Goal: Communication & Community: Answer question/provide support

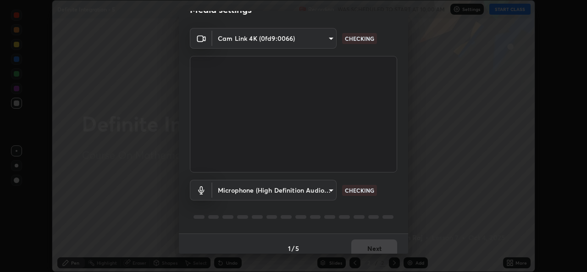
scroll to position [29, 0]
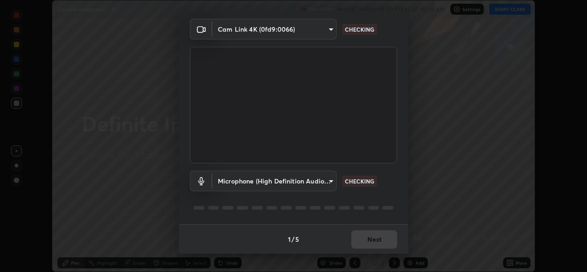
type input "01ba4e230c86726ed3cc2c83bf33541f2a1f81fc79d1918fb88ff4b5df00a70d"
type input "49b0a6df07a429b4aa0e143735b31e2a272de4ae34d33bd193cbc4de7c554cfd"
click at [363, 240] on div "1 / 5 Next" at bounding box center [293, 238] width 229 height 29
click at [368, 240] on div "1 / 5 Next" at bounding box center [293, 238] width 229 height 29
click at [371, 238] on div "1 / 5 Next" at bounding box center [293, 238] width 229 height 29
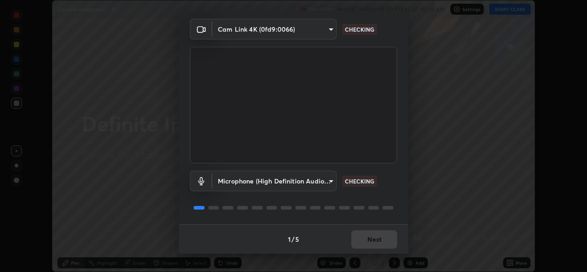
click at [374, 237] on div "1 / 5 Next" at bounding box center [293, 238] width 229 height 29
click at [385, 240] on div "1 / 5 Next" at bounding box center [293, 238] width 229 height 29
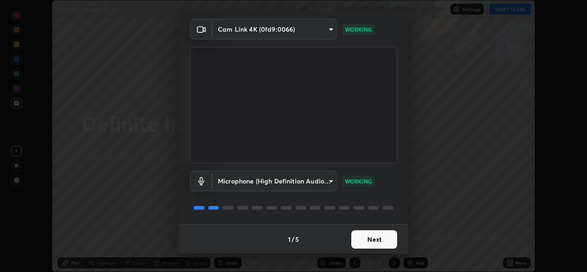
click at [372, 240] on button "Next" at bounding box center [374, 239] width 46 height 18
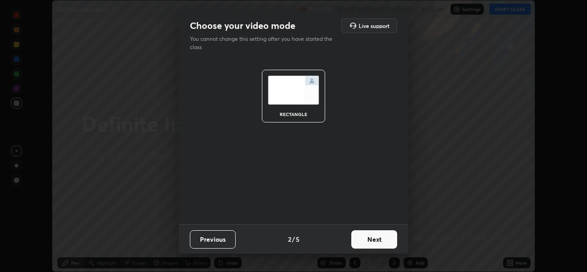
click at [372, 240] on button "Next" at bounding box center [374, 239] width 46 height 18
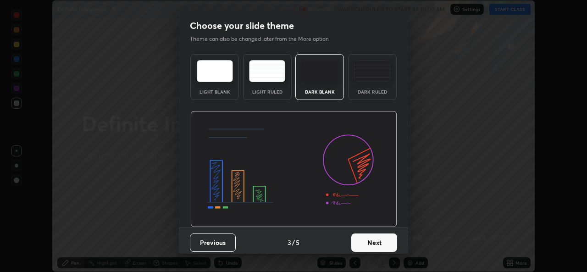
click at [373, 241] on button "Next" at bounding box center [374, 243] width 46 height 18
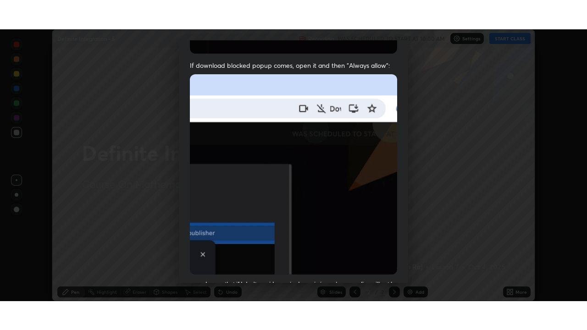
scroll to position [216, 0]
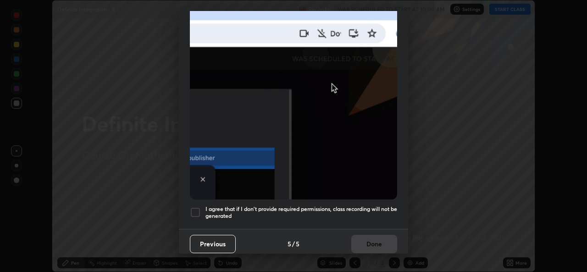
click at [361, 206] on h5 "I agree that if I don't provide required permissions, class recording will not …" at bounding box center [302, 213] width 192 height 14
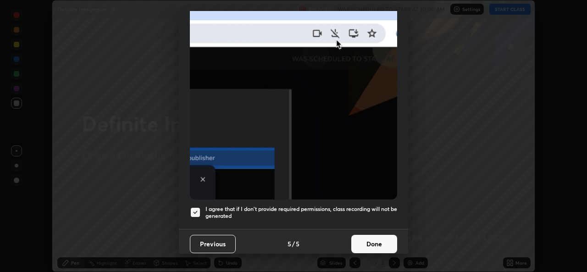
click at [365, 242] on button "Done" at bounding box center [374, 244] width 46 height 18
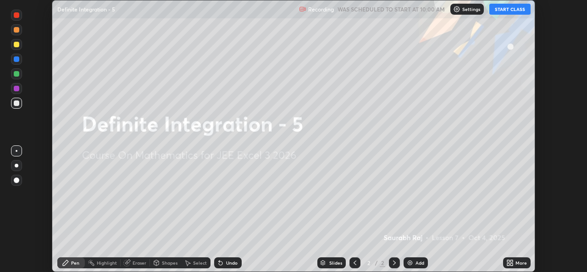
click at [508, 263] on icon at bounding box center [510, 262] width 7 height 7
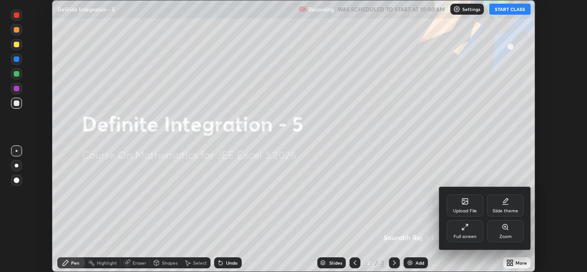
click at [481, 238] on div "Full screen" at bounding box center [465, 231] width 37 height 22
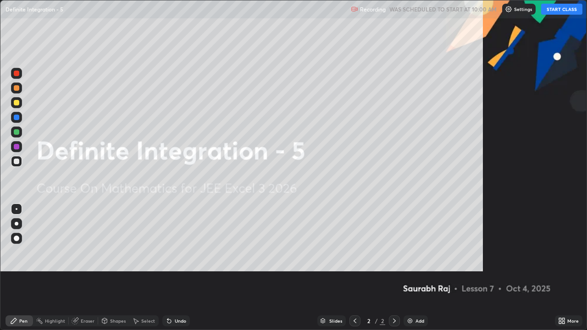
scroll to position [330, 587]
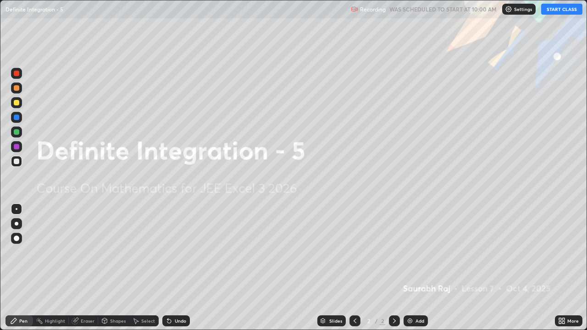
click at [548, 12] on button "START CLASS" at bounding box center [561, 9] width 41 height 11
click at [412, 272] on img at bounding box center [410, 321] width 7 height 7
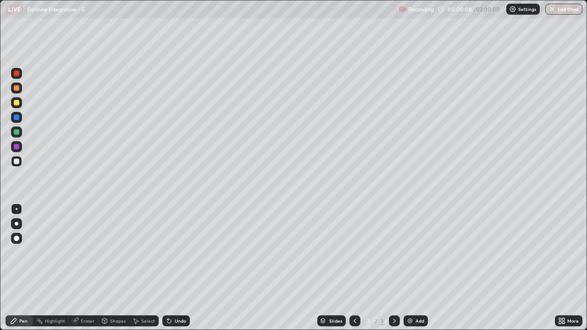
click at [17, 105] on div at bounding box center [17, 103] width 6 height 6
click at [116, 272] on div "Shapes" at bounding box center [118, 321] width 16 height 5
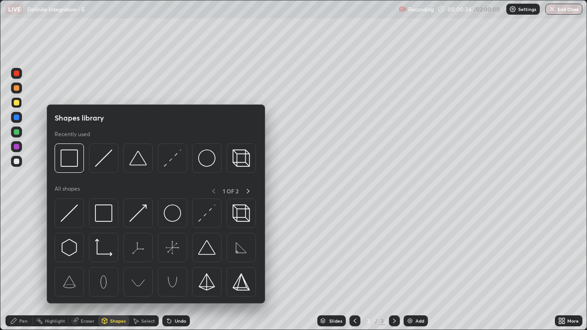
click at [143, 272] on div "Select" at bounding box center [148, 321] width 14 height 5
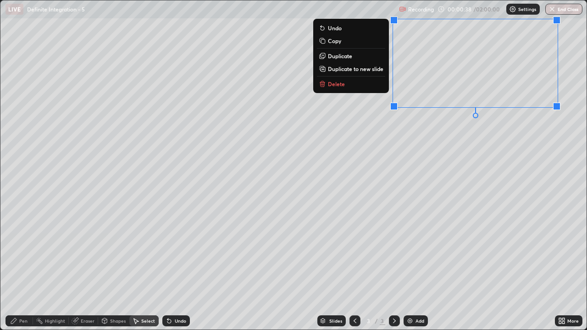
click at [410, 139] on div "0 ° Undo Copy Duplicate Duplicate to new slide Delete" at bounding box center [293, 164] width 586 height 329
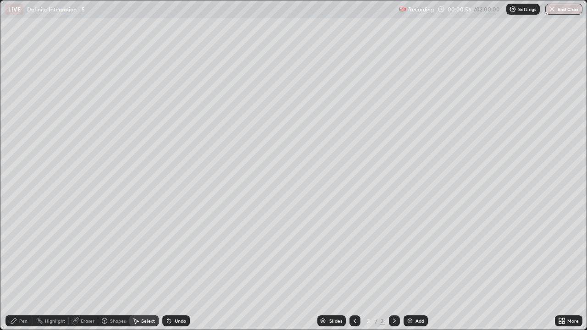
click at [84, 272] on div "Eraser" at bounding box center [88, 321] width 14 height 5
click at [17, 272] on span "Erase all" at bounding box center [16, 305] width 10 height 6
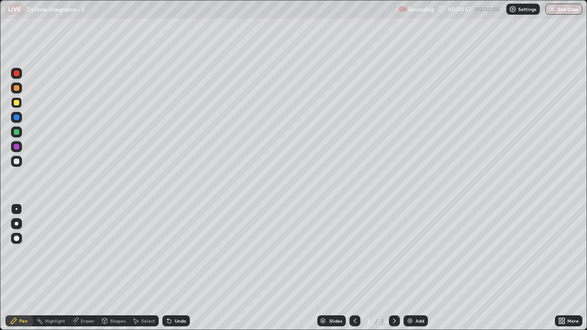
click at [11, 272] on div "Pen" at bounding box center [20, 321] width 28 height 11
click at [356, 272] on div at bounding box center [355, 321] width 11 height 11
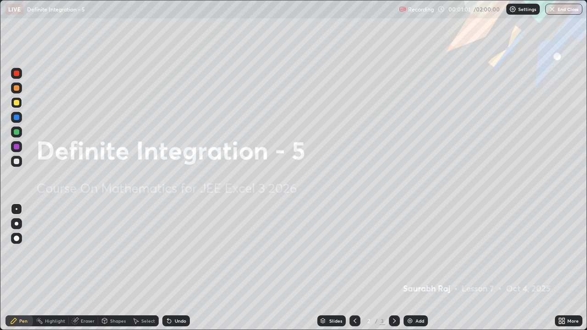
click at [394, 272] on icon at bounding box center [394, 321] width 7 height 7
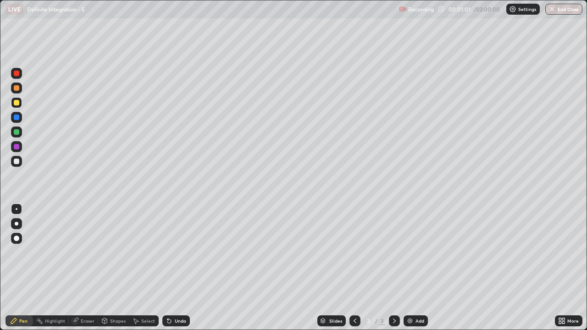
click at [393, 272] on icon at bounding box center [394, 321] width 7 height 7
click at [394, 272] on icon at bounding box center [394, 321] width 7 height 7
click at [354, 272] on icon at bounding box center [354, 321] width 7 height 7
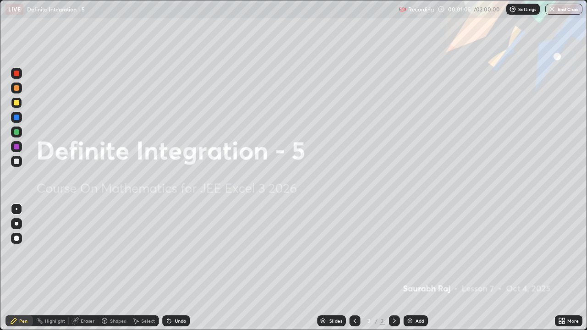
click at [394, 272] on icon at bounding box center [394, 321] width 7 height 7
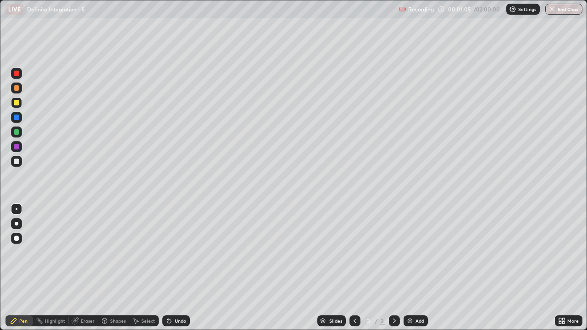
click at [181, 272] on div "Undo" at bounding box center [180, 321] width 11 height 5
click at [181, 272] on div "Undo" at bounding box center [176, 321] width 28 height 11
click at [394, 272] on icon at bounding box center [394, 321] width 7 height 7
click at [182, 272] on div "Undo" at bounding box center [176, 321] width 28 height 11
click at [383, 272] on div "3" at bounding box center [383, 321] width 6 height 8
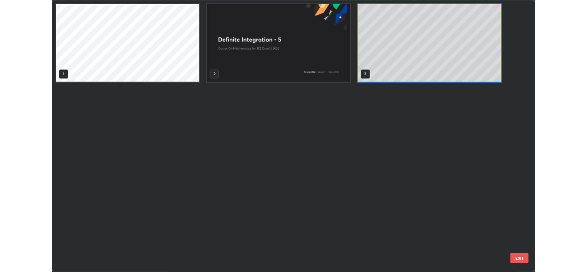
scroll to position [327, 582]
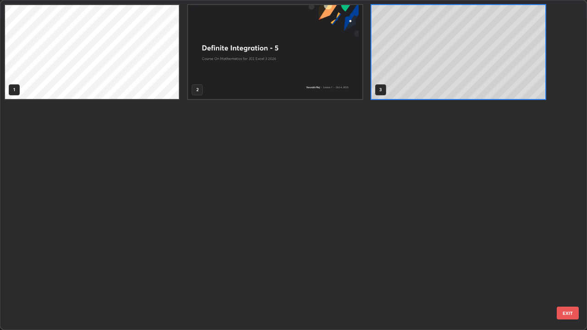
click at [351, 272] on div "1 2 3" at bounding box center [285, 164] width 570 height 329
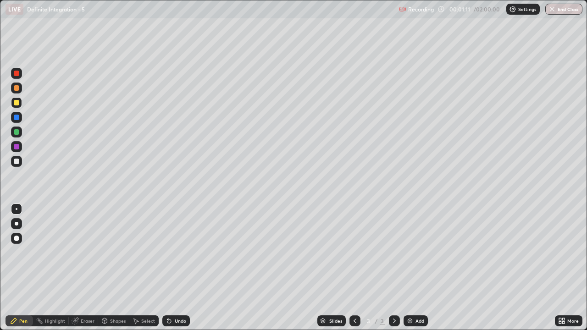
click at [17, 103] on div at bounding box center [17, 103] width 6 height 6
click at [175, 272] on div "Undo" at bounding box center [180, 321] width 11 height 5
click at [17, 165] on div at bounding box center [16, 161] width 11 height 11
click at [179, 272] on div "Undo" at bounding box center [176, 321] width 28 height 11
click at [146, 272] on div "Select" at bounding box center [148, 321] width 14 height 5
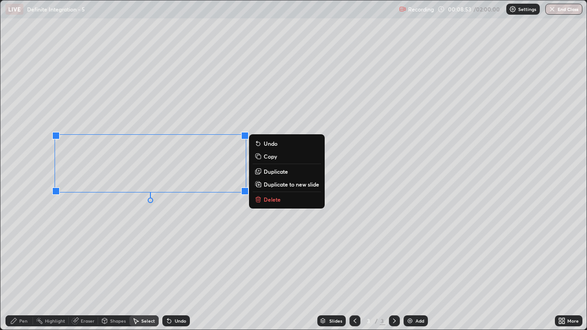
click at [19, 272] on div "Pen" at bounding box center [20, 321] width 28 height 11
click at [22, 272] on div "Pen" at bounding box center [23, 321] width 8 height 5
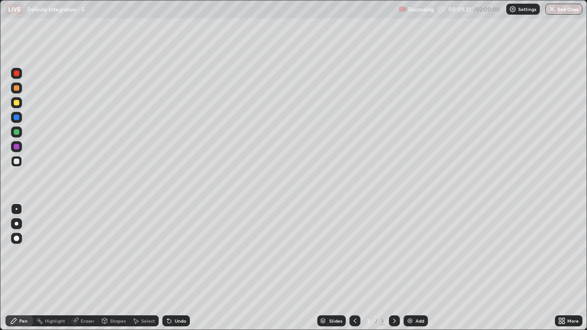
click at [175, 272] on div "Undo" at bounding box center [180, 321] width 11 height 5
click at [418, 272] on div "Add" at bounding box center [420, 321] width 9 height 5
click at [18, 105] on div at bounding box center [17, 103] width 6 height 6
click at [563, 272] on icon at bounding box center [564, 323] width 2 height 2
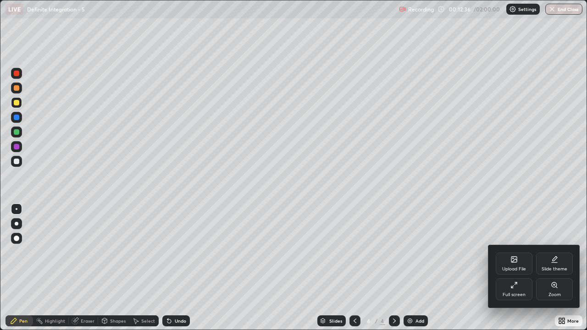
click at [520, 272] on div "Full screen" at bounding box center [514, 295] width 23 height 5
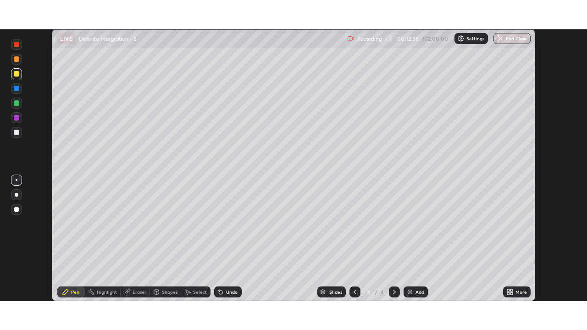
scroll to position [45611, 45296]
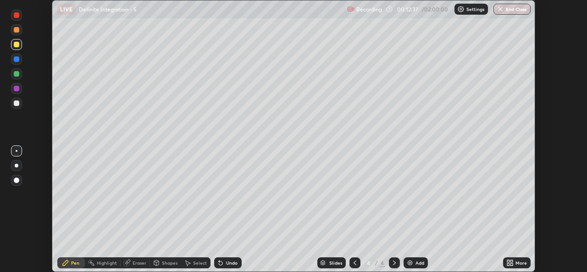
click at [519, 262] on div "More" at bounding box center [521, 263] width 11 height 5
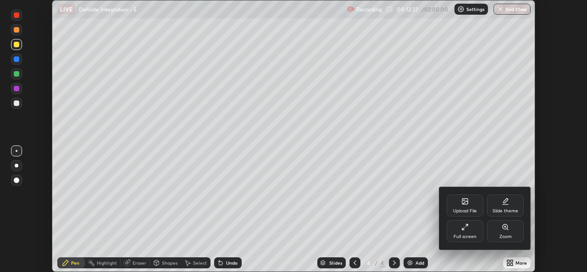
click at [472, 235] on div "Full screen" at bounding box center [465, 236] width 23 height 5
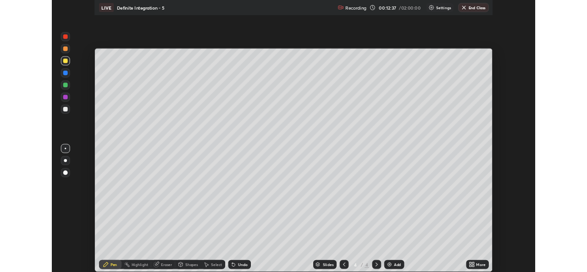
scroll to position [330, 587]
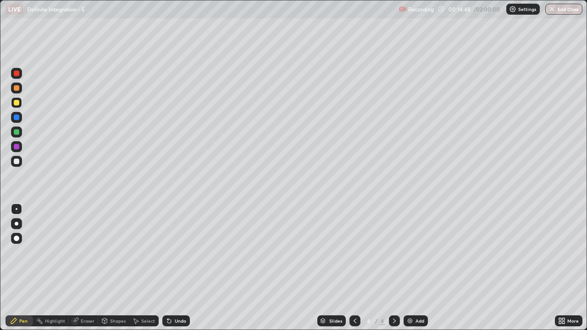
click at [19, 166] on div at bounding box center [16, 161] width 11 height 11
click at [17, 105] on div at bounding box center [17, 103] width 6 height 6
click at [19, 161] on div at bounding box center [17, 162] width 6 height 6
click at [178, 272] on div "Undo" at bounding box center [176, 321] width 28 height 11
click at [178, 272] on div "Undo" at bounding box center [180, 321] width 11 height 5
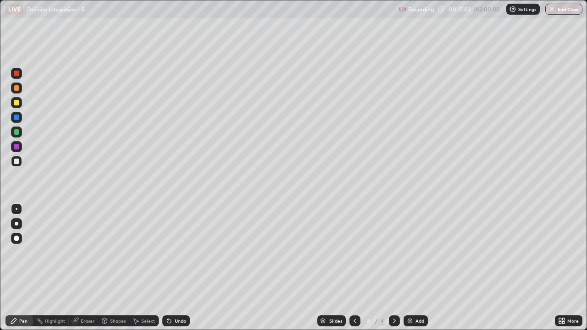
click at [182, 272] on div "Undo" at bounding box center [176, 321] width 28 height 11
click at [16, 105] on div at bounding box center [17, 103] width 6 height 6
click at [20, 160] on div at bounding box center [16, 161] width 11 height 11
click at [182, 272] on div "Undo" at bounding box center [180, 321] width 11 height 5
click at [179, 272] on div "Undo" at bounding box center [180, 321] width 11 height 5
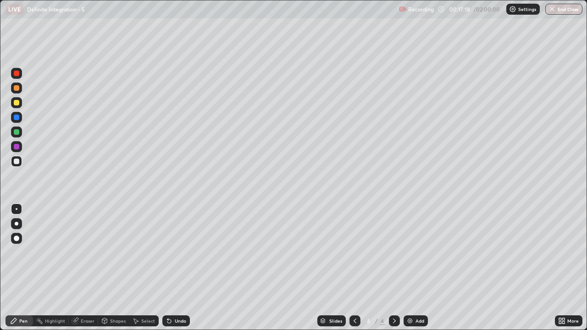
click at [180, 272] on div "Undo" at bounding box center [180, 321] width 11 height 5
click at [413, 272] on div "Add" at bounding box center [416, 321] width 24 height 11
click at [18, 101] on div at bounding box center [17, 103] width 6 height 6
click at [177, 272] on div "Undo" at bounding box center [180, 321] width 11 height 5
click at [14, 156] on div at bounding box center [16, 161] width 11 height 11
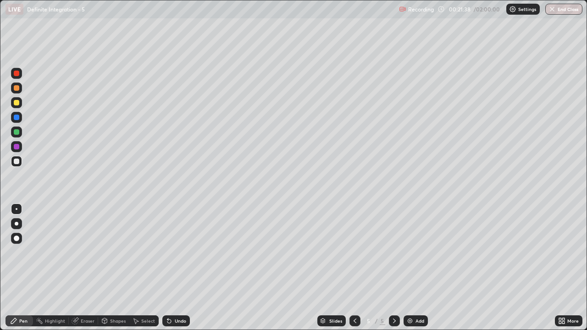
click at [180, 272] on div "Undo" at bounding box center [180, 321] width 11 height 5
click at [178, 272] on div "Undo" at bounding box center [180, 321] width 11 height 5
click at [183, 272] on div "Undo" at bounding box center [176, 321] width 28 height 11
click at [175, 272] on div "Undo" at bounding box center [180, 321] width 11 height 5
click at [177, 272] on div "Undo" at bounding box center [176, 321] width 28 height 11
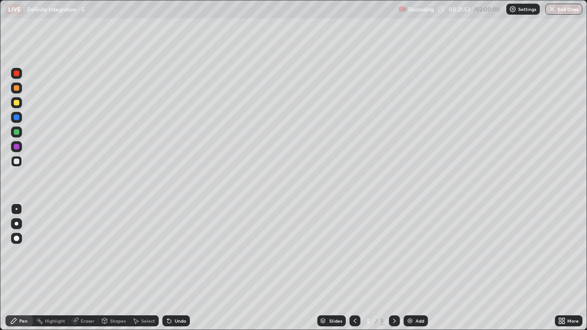
click at [145, 272] on div "Select" at bounding box center [148, 321] width 14 height 5
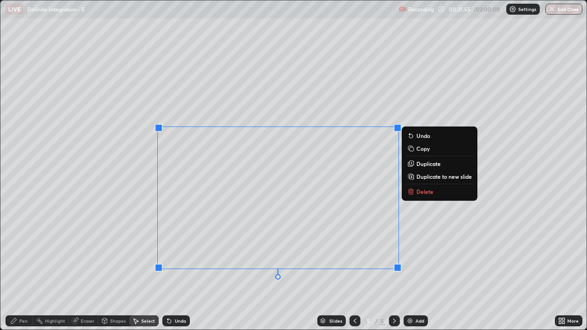
click at [426, 192] on p "Delete" at bounding box center [425, 191] width 17 height 7
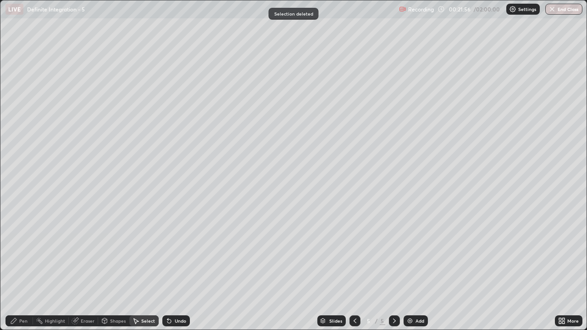
click at [25, 272] on div "Pen" at bounding box center [20, 321] width 28 height 11
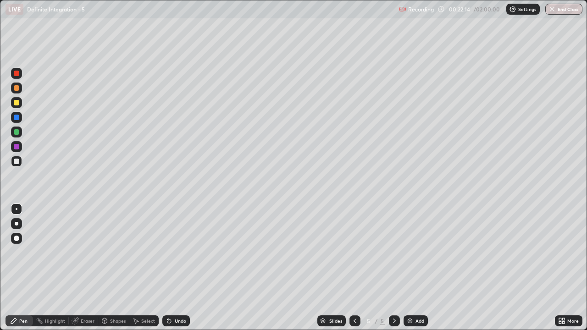
click at [87, 272] on div "Eraser" at bounding box center [83, 321] width 29 height 11
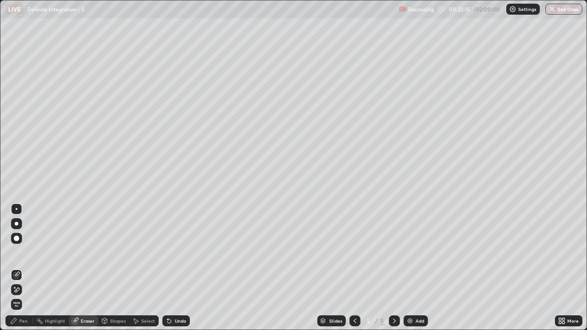
click at [86, 272] on div "Eraser" at bounding box center [88, 321] width 14 height 5
click at [18, 272] on div "Pen" at bounding box center [20, 321] width 28 height 11
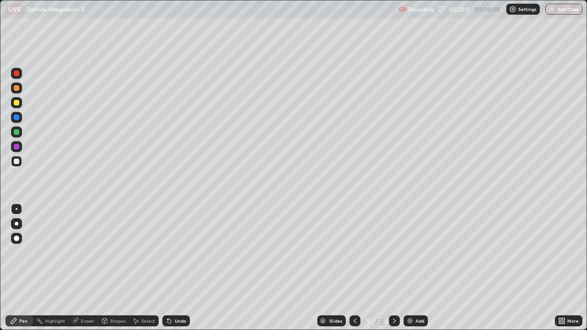
click at [19, 105] on div at bounding box center [16, 102] width 11 height 11
click at [16, 163] on div at bounding box center [17, 162] width 6 height 6
click at [354, 272] on icon at bounding box center [355, 321] width 3 height 5
click at [394, 272] on icon at bounding box center [394, 321] width 3 height 5
click at [179, 272] on div "Undo" at bounding box center [180, 321] width 11 height 5
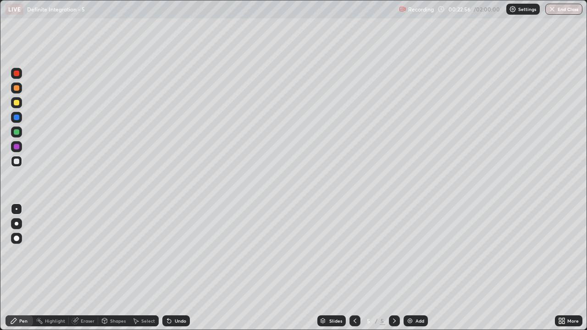
click at [178, 272] on div "Undo" at bounding box center [180, 321] width 11 height 5
click at [414, 272] on div "Add" at bounding box center [416, 321] width 24 height 11
click at [16, 104] on div at bounding box center [17, 103] width 6 height 6
click at [12, 159] on div at bounding box center [16, 161] width 11 height 11
click at [156, 272] on div "Select" at bounding box center [143, 321] width 29 height 11
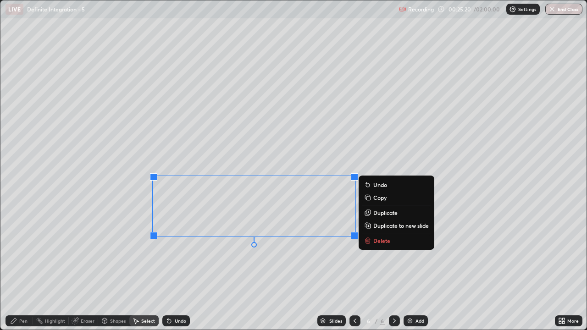
click at [384, 242] on p "Delete" at bounding box center [381, 240] width 17 height 7
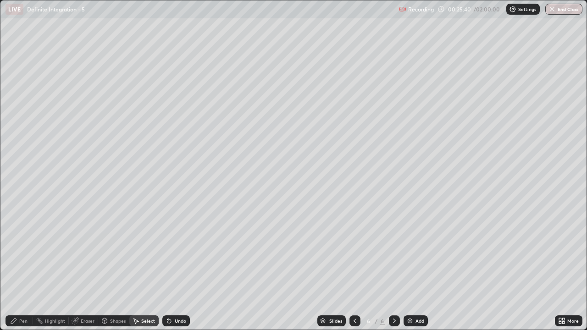
click at [17, 272] on div "Pen" at bounding box center [20, 321] width 28 height 11
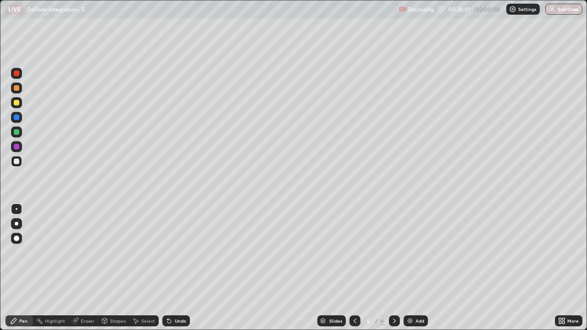
click at [144, 272] on div "Select" at bounding box center [143, 321] width 29 height 11
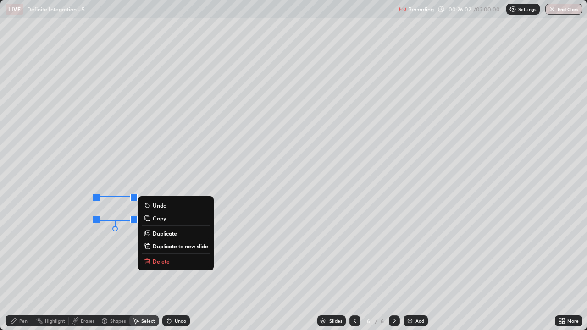
click at [181, 265] on button "Delete" at bounding box center [176, 261] width 68 height 11
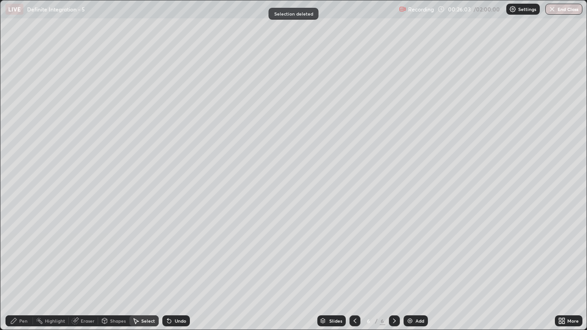
click at [30, 272] on div "Pen" at bounding box center [20, 321] width 28 height 11
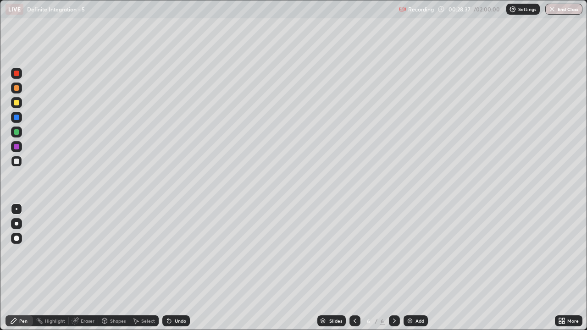
click at [18, 103] on div at bounding box center [17, 103] width 6 height 6
click at [18, 159] on div at bounding box center [16, 161] width 11 height 11
click at [178, 272] on div "Undo" at bounding box center [180, 321] width 11 height 5
click at [408, 272] on img at bounding box center [410, 321] width 7 height 7
click at [16, 102] on div at bounding box center [17, 103] width 6 height 6
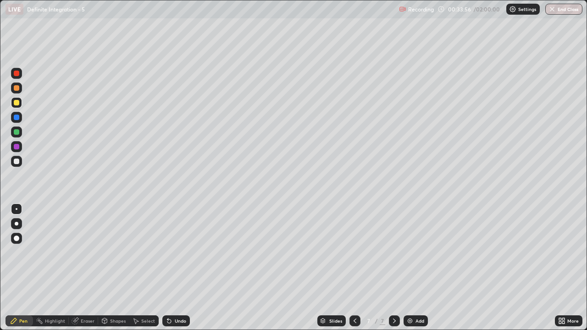
click at [147, 272] on div "Select" at bounding box center [148, 321] width 14 height 5
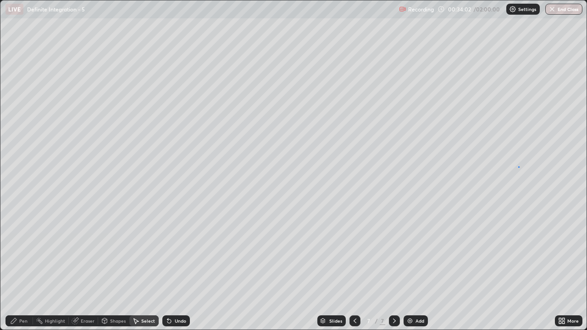
click at [519, 167] on div "0 ° Undo Copy Duplicate Duplicate to new slide Delete" at bounding box center [293, 164] width 586 height 329
click at [20, 272] on div "Pen" at bounding box center [23, 321] width 8 height 5
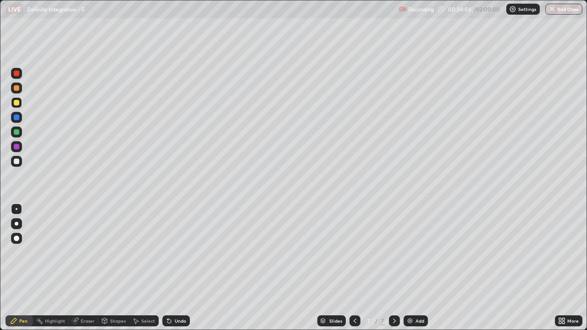
click at [17, 162] on div at bounding box center [17, 162] width 6 height 6
click at [178, 272] on div "Undo" at bounding box center [180, 321] width 11 height 5
click at [168, 272] on icon at bounding box center [169, 322] width 4 height 4
click at [175, 272] on div "Undo" at bounding box center [176, 321] width 28 height 11
click at [142, 272] on div "Select" at bounding box center [143, 321] width 29 height 11
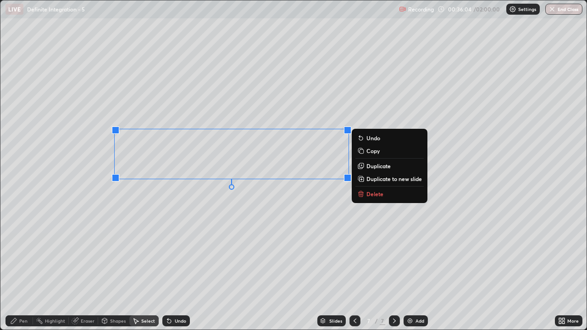
click at [381, 166] on p "Duplicate" at bounding box center [379, 165] width 24 height 7
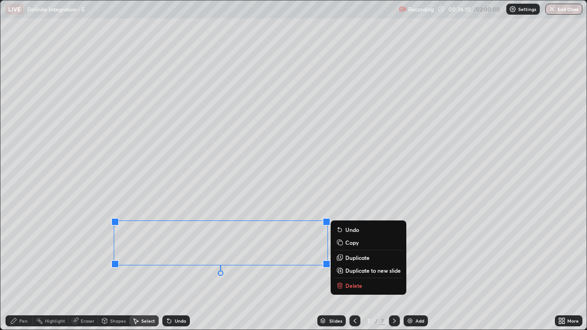
click at [87, 262] on div "0 ° Undo Copy Duplicate Duplicate to new slide Delete" at bounding box center [293, 164] width 586 height 329
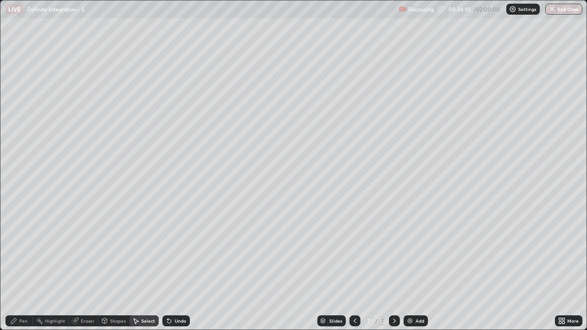
click at [23, 272] on div "Pen" at bounding box center [20, 321] width 28 height 11
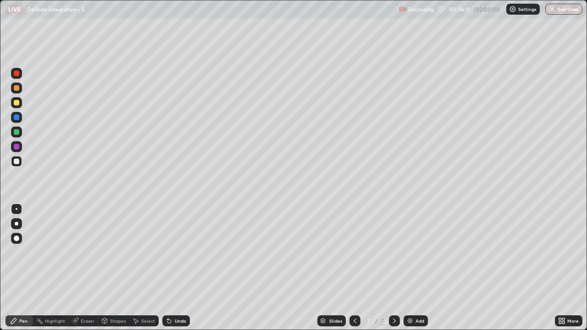
click at [58, 272] on div "Highlight" at bounding box center [55, 321] width 20 height 5
click at [84, 272] on div "Eraser" at bounding box center [88, 321] width 14 height 5
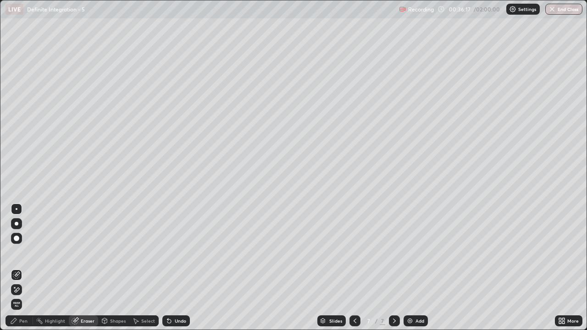
click at [24, 272] on div "Pen" at bounding box center [20, 321] width 28 height 11
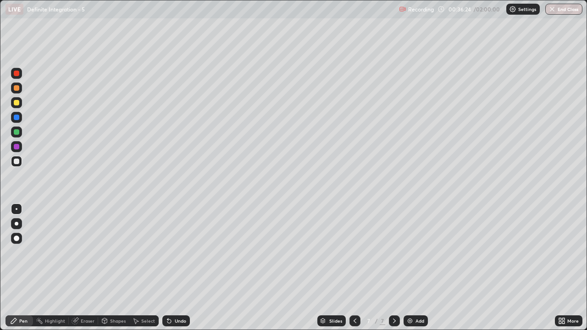
click at [82, 272] on div "Eraser" at bounding box center [83, 321] width 29 height 11
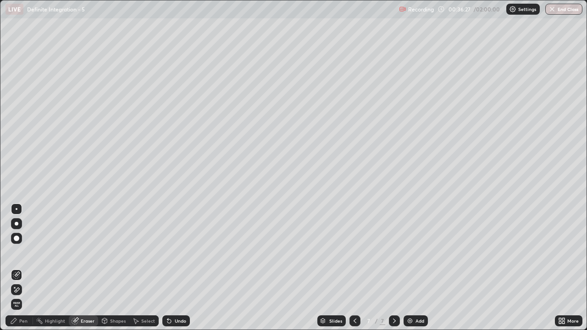
click at [17, 272] on icon at bounding box center [13, 321] width 7 height 7
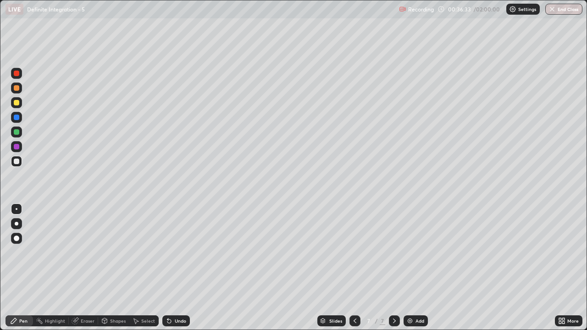
click at [21, 102] on div at bounding box center [16, 102] width 11 height 11
click at [17, 134] on div at bounding box center [17, 132] width 6 height 6
click at [17, 162] on div at bounding box center [17, 162] width 6 height 6
click at [417, 272] on div "Add" at bounding box center [420, 321] width 9 height 5
click at [19, 101] on div at bounding box center [17, 103] width 6 height 6
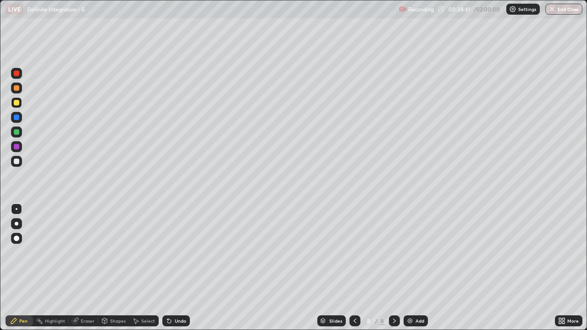
click at [563, 272] on icon at bounding box center [564, 323] width 2 height 2
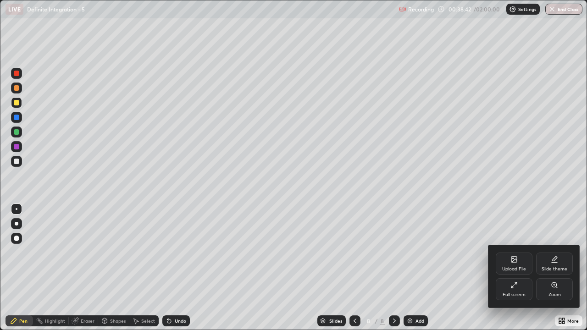
click at [515, 272] on div "Full screen" at bounding box center [514, 290] width 37 height 22
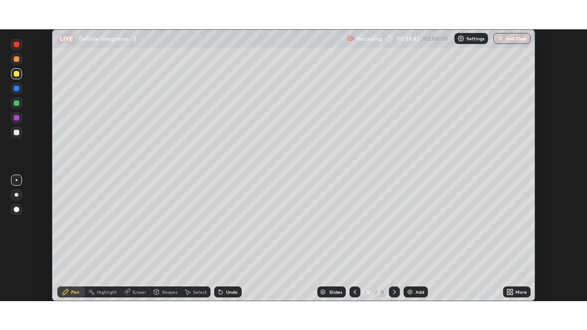
scroll to position [45611, 45296]
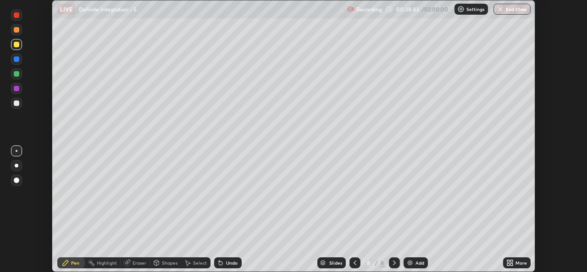
click at [508, 261] on icon at bounding box center [508, 261] width 2 height 2
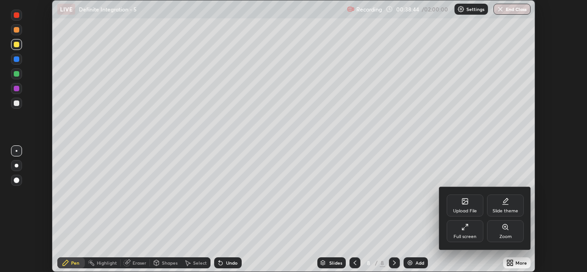
click at [454, 228] on div "Full screen" at bounding box center [465, 231] width 37 height 22
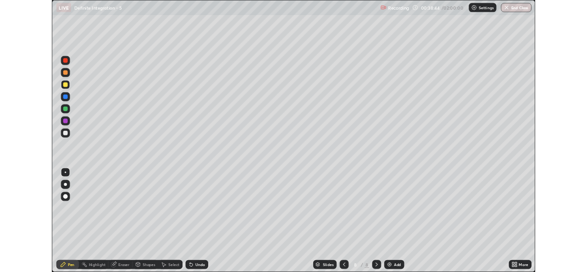
scroll to position [330, 587]
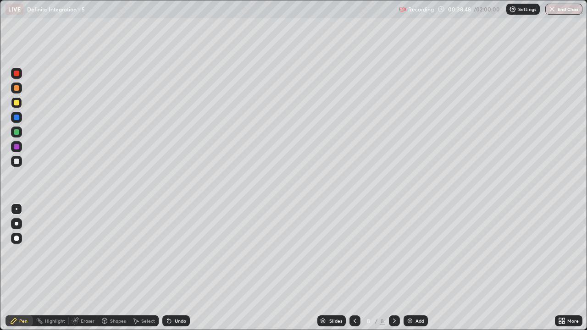
click at [150, 272] on div "Select" at bounding box center [143, 321] width 29 height 11
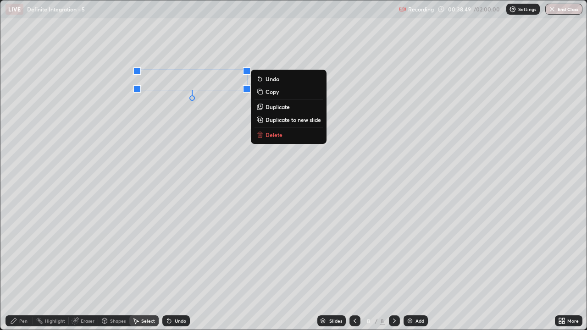
click at [282, 138] on p "Delete" at bounding box center [274, 134] width 17 height 7
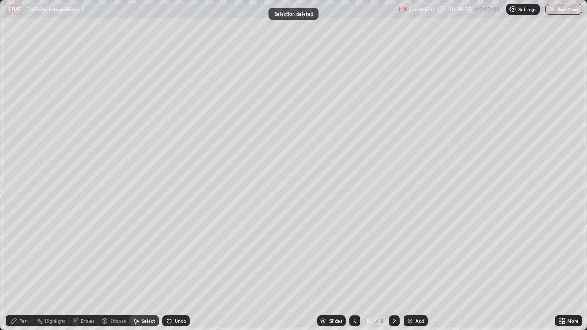
click at [9, 272] on div "Pen" at bounding box center [20, 321] width 28 height 11
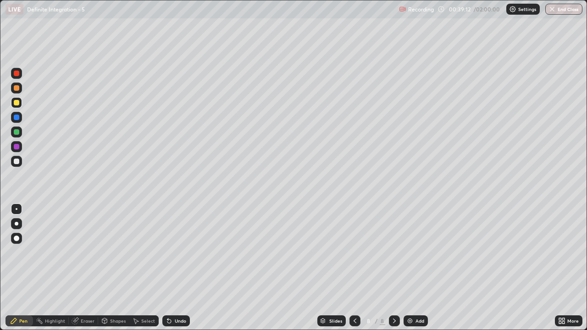
click at [13, 166] on div at bounding box center [16, 161] width 11 height 11
click at [178, 272] on div "Undo" at bounding box center [180, 321] width 11 height 5
click at [143, 272] on div "Select" at bounding box center [148, 321] width 14 height 5
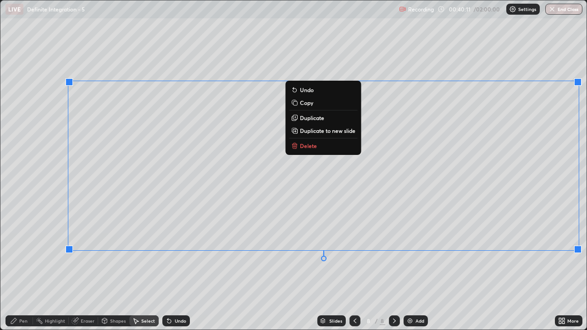
click at [315, 145] on p "Delete" at bounding box center [308, 145] width 17 height 7
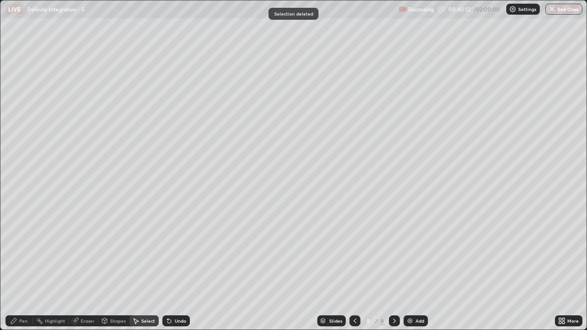
click at [354, 272] on icon at bounding box center [354, 321] width 7 height 7
click at [418, 272] on div "Add" at bounding box center [420, 321] width 9 height 5
click at [21, 272] on div "Pen" at bounding box center [23, 321] width 8 height 5
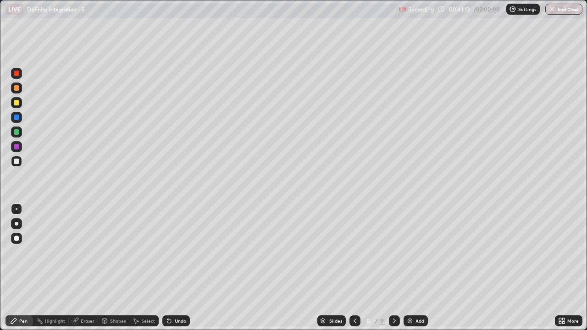
click at [16, 104] on div at bounding box center [17, 103] width 6 height 6
click at [14, 165] on div at bounding box center [16, 161] width 11 height 11
click at [353, 272] on icon at bounding box center [354, 321] width 7 height 7
click at [352, 272] on icon at bounding box center [354, 321] width 7 height 7
click at [394, 272] on icon at bounding box center [394, 321] width 7 height 7
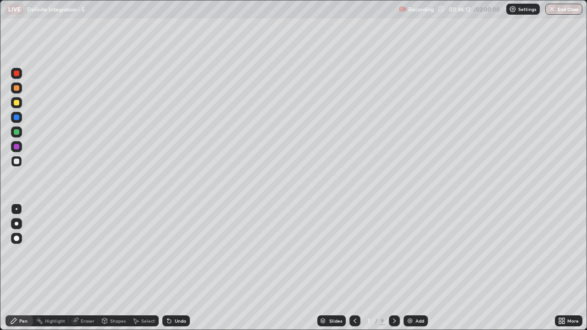
click at [394, 272] on icon at bounding box center [394, 321] width 7 height 7
click at [356, 272] on div at bounding box center [355, 321] width 11 height 18
click at [178, 272] on div "Undo" at bounding box center [176, 321] width 28 height 11
click at [175, 272] on div "Undo" at bounding box center [176, 321] width 28 height 11
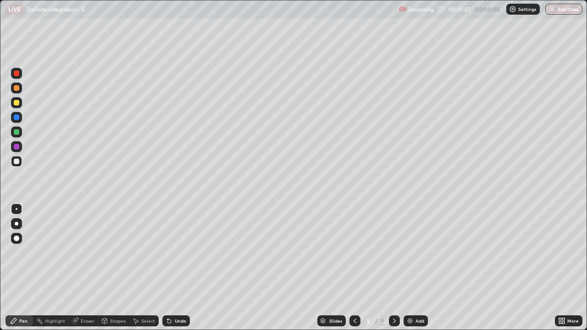
click at [176, 272] on div "Undo" at bounding box center [180, 321] width 11 height 5
click at [174, 272] on div "Undo" at bounding box center [176, 321] width 28 height 11
click at [88, 272] on div "Eraser" at bounding box center [88, 321] width 14 height 5
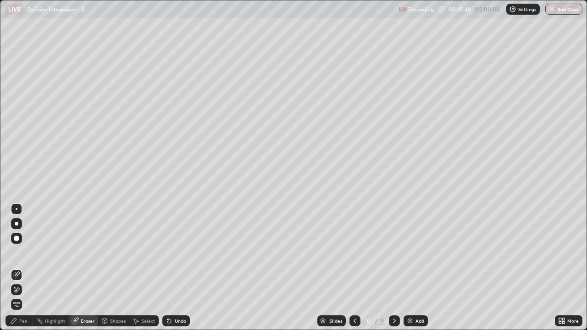
click at [20, 272] on div "Pen" at bounding box center [20, 321] width 28 height 11
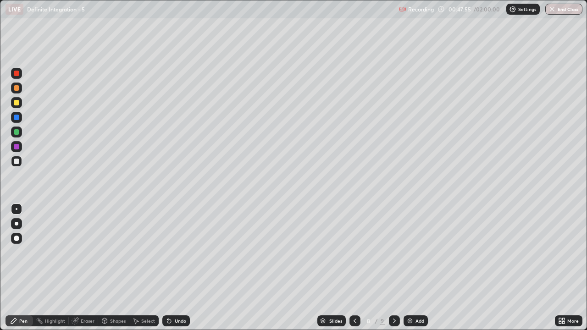
click at [147, 272] on div "Select" at bounding box center [148, 321] width 14 height 5
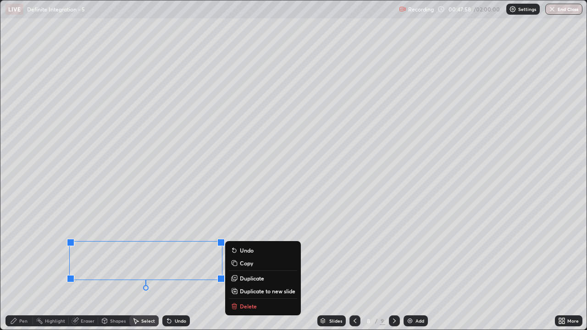
click at [206, 272] on div "0 ° Undo Copy Duplicate Duplicate to new slide Delete" at bounding box center [293, 164] width 586 height 329
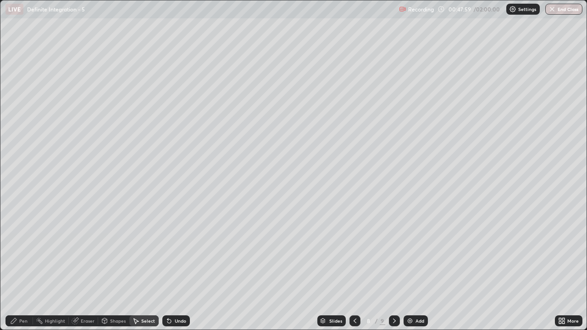
click at [21, 272] on div "Pen" at bounding box center [23, 321] width 8 height 5
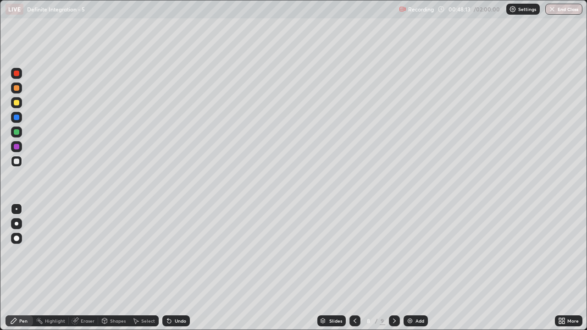
click at [168, 272] on icon at bounding box center [169, 322] width 4 height 4
click at [137, 272] on icon at bounding box center [135, 321] width 7 height 7
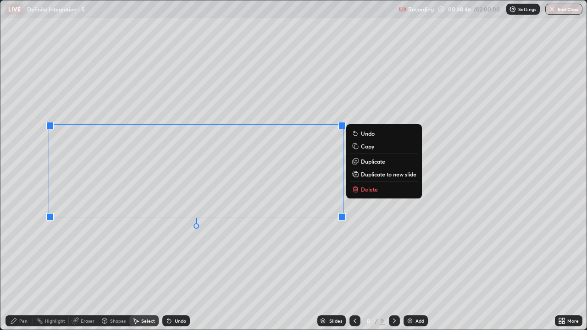
click at [319, 255] on div "0 ° Undo Copy Duplicate Duplicate to new slide Delete" at bounding box center [293, 164] width 586 height 329
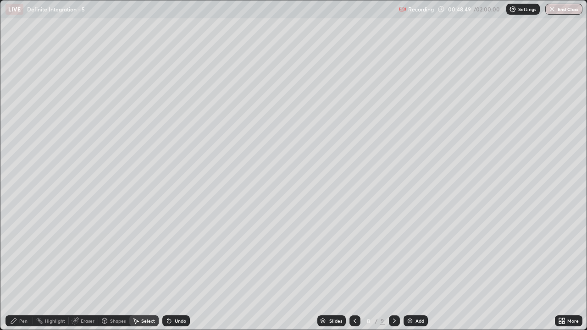
click at [15, 272] on icon at bounding box center [13, 321] width 7 height 7
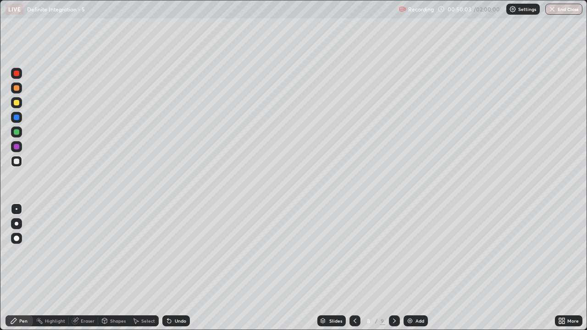
click at [167, 272] on icon at bounding box center [169, 322] width 4 height 4
click at [414, 272] on div "Add" at bounding box center [416, 321] width 24 height 11
click at [20, 100] on div at bounding box center [16, 102] width 11 height 11
click at [17, 161] on div at bounding box center [17, 162] width 6 height 6
click at [88, 272] on div "Eraser" at bounding box center [88, 321] width 14 height 5
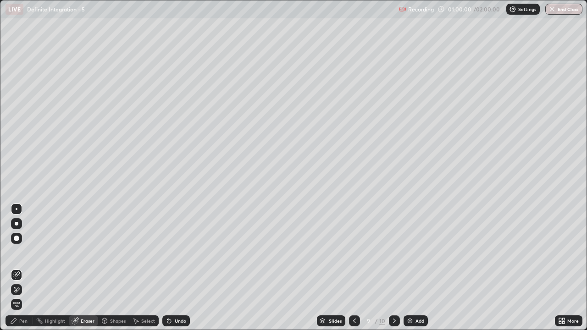
click at [22, 272] on div "Pen" at bounding box center [23, 321] width 8 height 5
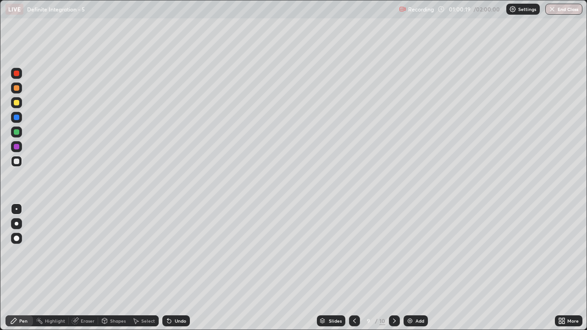
click at [416, 272] on div "Add" at bounding box center [420, 321] width 9 height 5
click at [21, 105] on div at bounding box center [16, 102] width 11 height 11
click at [140, 272] on div "Select" at bounding box center [143, 321] width 29 height 11
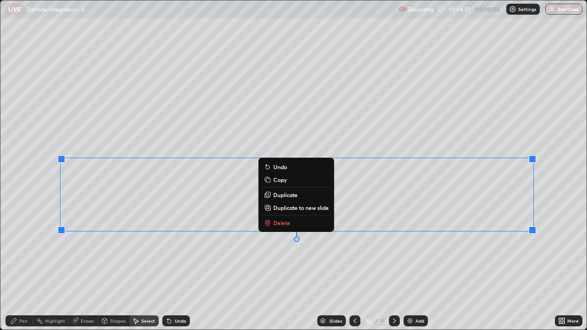
click at [310, 206] on p "Duplicate to new slide" at bounding box center [301, 207] width 56 height 7
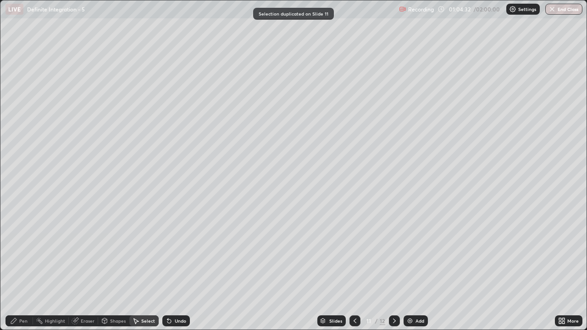
click at [354, 272] on icon at bounding box center [354, 321] width 7 height 7
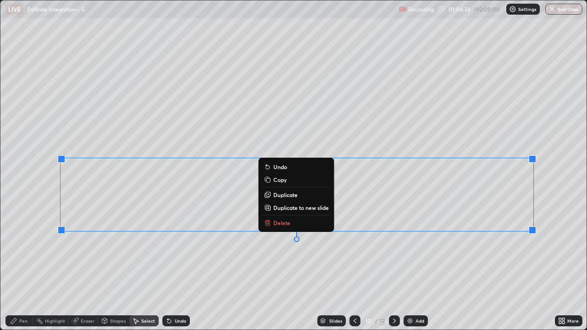
click at [284, 228] on button "Delete" at bounding box center [296, 222] width 68 height 11
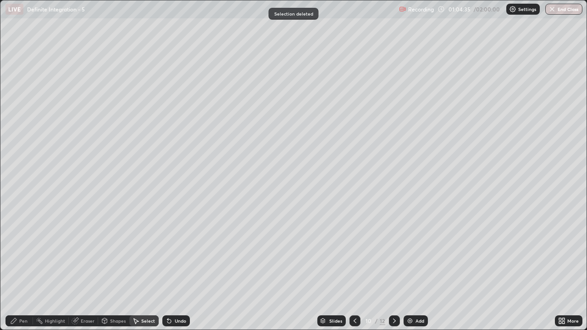
click at [28, 272] on div "Pen" at bounding box center [20, 321] width 28 height 11
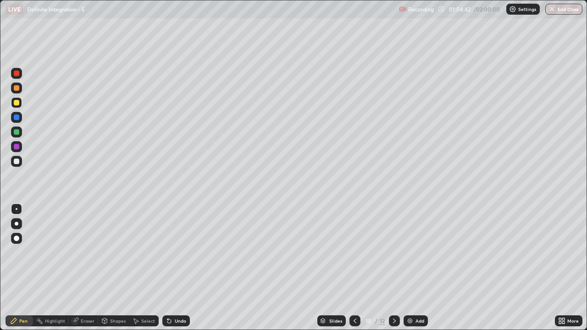
click at [12, 162] on div at bounding box center [16, 161] width 11 height 11
click at [81, 272] on div "Eraser" at bounding box center [88, 321] width 14 height 5
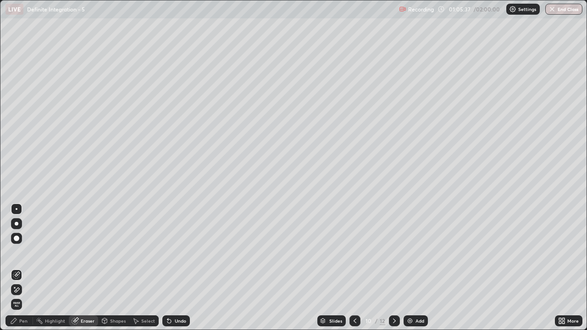
click at [16, 272] on span "Erase all" at bounding box center [16, 305] width 10 height 6
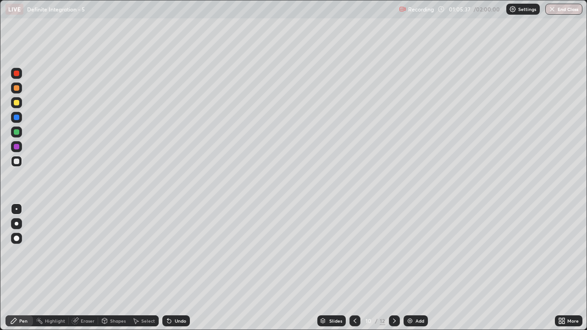
click at [22, 272] on div "Pen" at bounding box center [23, 321] width 8 height 5
click at [353, 272] on div at bounding box center [355, 321] width 11 height 11
click at [393, 272] on icon at bounding box center [394, 321] width 3 height 5
click at [178, 272] on div "Undo" at bounding box center [180, 321] width 11 height 5
click at [174, 272] on div "Undo" at bounding box center [176, 321] width 28 height 11
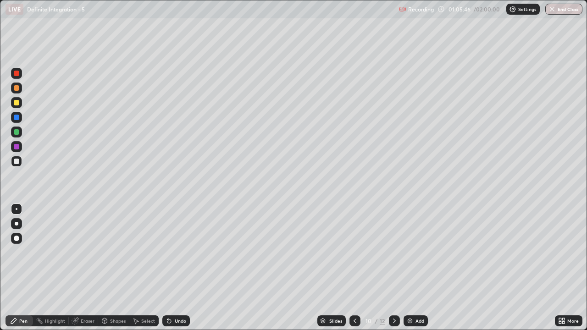
click at [167, 272] on icon at bounding box center [169, 322] width 4 height 4
click at [162, 272] on div "Undo" at bounding box center [176, 321] width 28 height 11
click at [395, 272] on icon at bounding box center [394, 321] width 7 height 7
click at [354, 272] on icon at bounding box center [354, 321] width 7 height 7
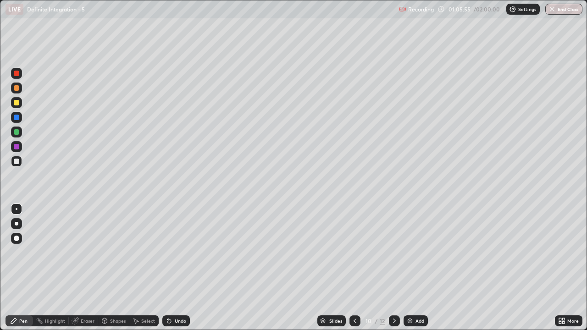
click at [15, 104] on div at bounding box center [17, 103] width 6 height 6
click at [16, 272] on icon at bounding box center [13, 321] width 7 height 7
click at [16, 161] on div at bounding box center [17, 162] width 6 height 6
click at [152, 272] on div "Select" at bounding box center [143, 321] width 29 height 11
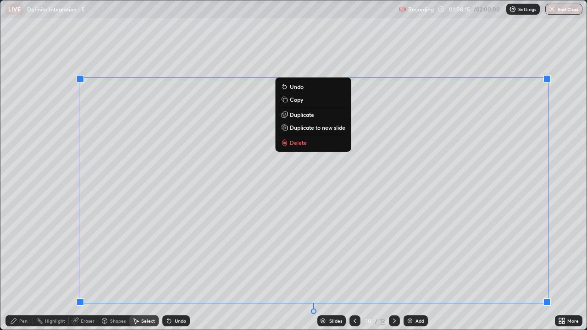
click at [574, 272] on div "0 ° Undo Copy Duplicate Duplicate to new slide Delete" at bounding box center [293, 164] width 586 height 329
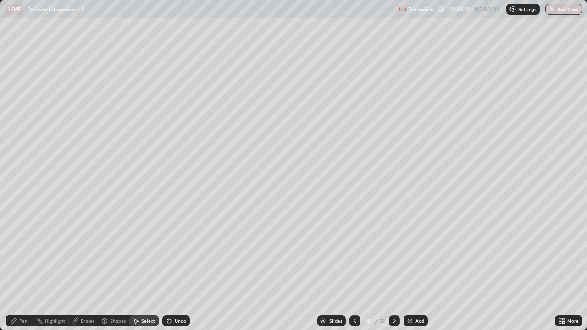
click at [389, 272] on div at bounding box center [394, 321] width 11 height 11
click at [224, 266] on div "0 ° Undo Copy Duplicate Duplicate to new slide Delete" at bounding box center [293, 164] width 586 height 329
click at [16, 272] on icon at bounding box center [13, 321] width 7 height 7
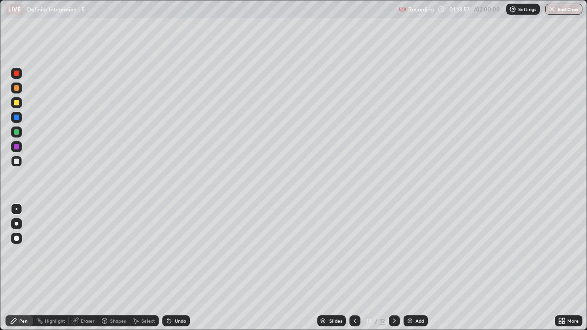
click at [16, 164] on div at bounding box center [17, 162] width 6 height 6
click at [179, 272] on div "Undo" at bounding box center [180, 321] width 11 height 5
click at [177, 272] on div "Undo" at bounding box center [180, 321] width 11 height 5
click at [560, 272] on icon at bounding box center [560, 319] width 2 height 2
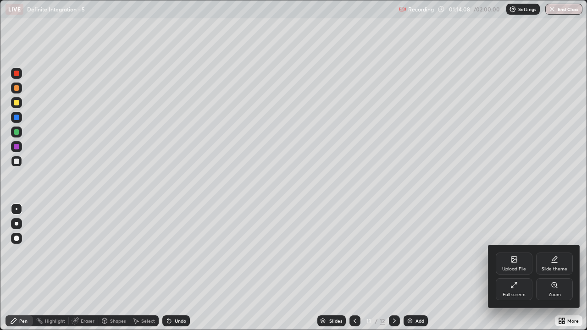
click at [509, 272] on div "Full screen" at bounding box center [514, 290] width 37 height 22
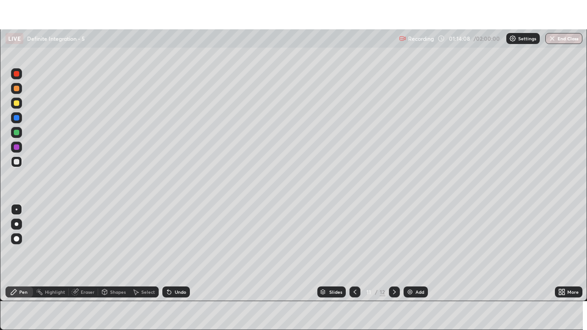
scroll to position [45611, 45296]
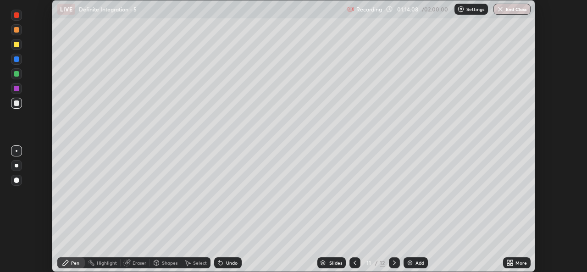
click at [518, 264] on div "More" at bounding box center [521, 263] width 11 height 5
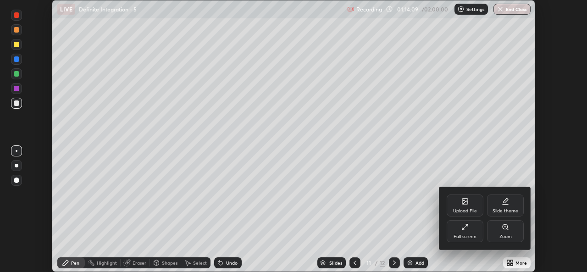
click at [466, 233] on div "Full screen" at bounding box center [465, 231] width 37 height 22
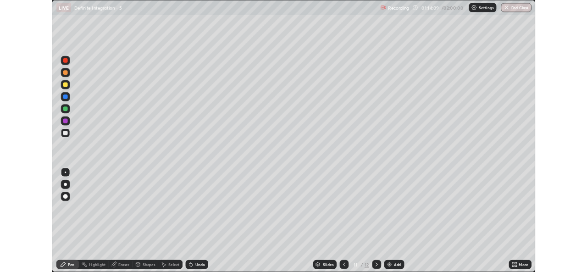
scroll to position [330, 587]
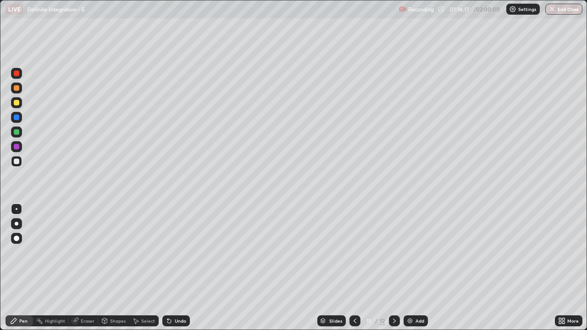
click at [168, 272] on icon at bounding box center [169, 322] width 4 height 4
click at [171, 272] on icon at bounding box center [169, 321] width 7 height 7
click at [172, 272] on div "Undo" at bounding box center [176, 321] width 28 height 11
click at [175, 272] on div "Undo" at bounding box center [180, 321] width 11 height 5
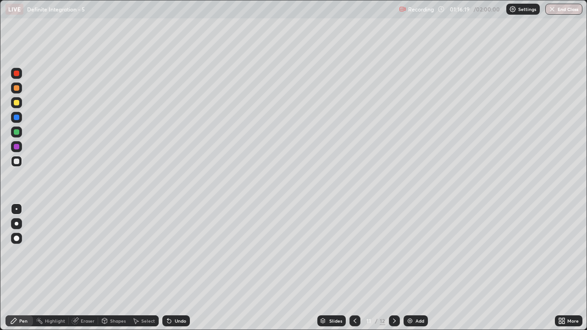
click at [176, 272] on div "Undo" at bounding box center [176, 321] width 28 height 11
click at [89, 272] on div "Eraser" at bounding box center [88, 321] width 14 height 5
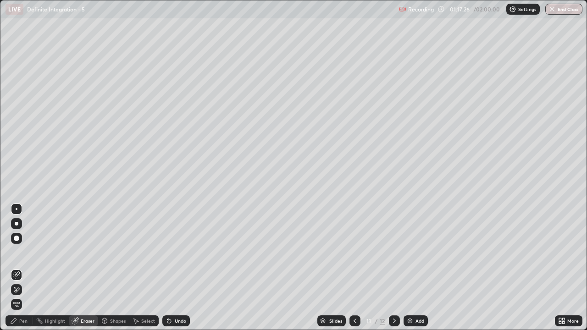
click at [17, 272] on div "Pen" at bounding box center [20, 321] width 28 height 11
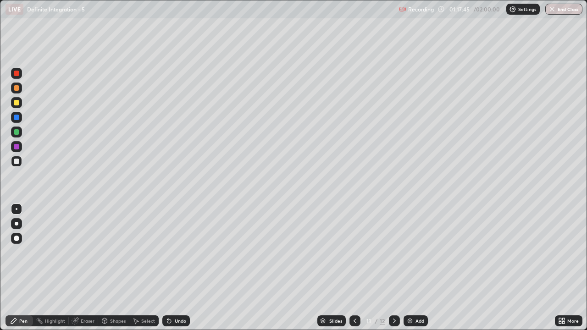
click at [177, 272] on div "Undo" at bounding box center [176, 321] width 28 height 11
click at [181, 272] on div "Undo" at bounding box center [180, 321] width 11 height 5
click at [180, 272] on div "Undo" at bounding box center [180, 321] width 11 height 5
click at [175, 272] on div "Undo" at bounding box center [180, 321] width 11 height 5
click at [90, 272] on div "Eraser" at bounding box center [88, 321] width 14 height 5
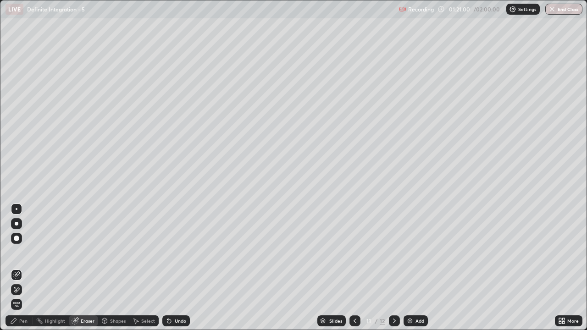
click at [20, 272] on div "Pen" at bounding box center [23, 321] width 8 height 5
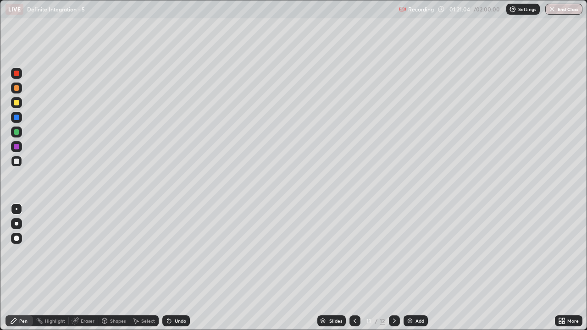
click at [94, 272] on div "Eraser" at bounding box center [83, 321] width 29 height 11
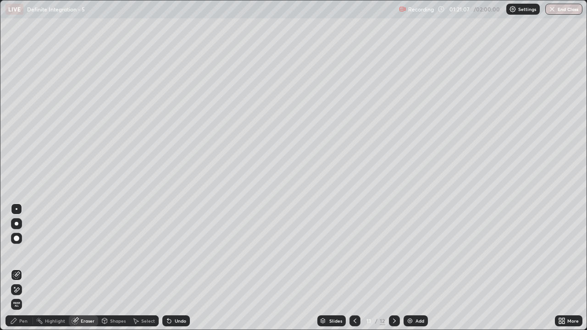
click at [23, 272] on div "Pen" at bounding box center [23, 321] width 8 height 5
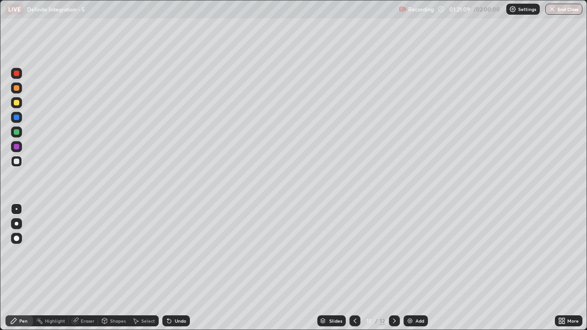
click at [91, 272] on div "Eraser" at bounding box center [88, 321] width 14 height 5
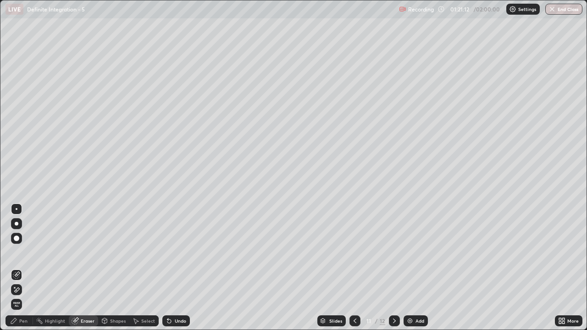
click at [22, 272] on div "Pen" at bounding box center [23, 321] width 8 height 5
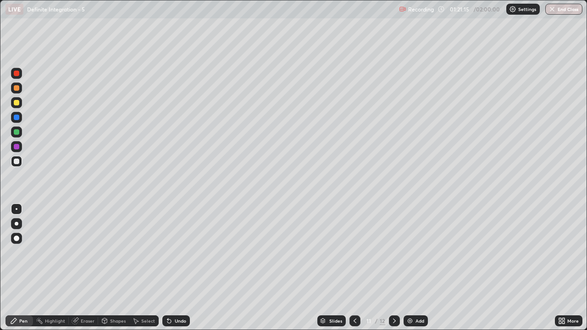
click at [94, 272] on div "Eraser" at bounding box center [83, 321] width 29 height 11
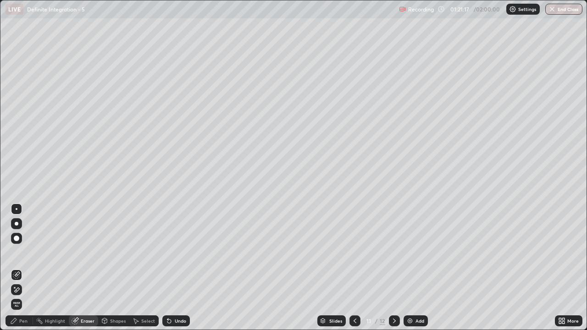
click at [19, 272] on div "Pen" at bounding box center [20, 321] width 28 height 11
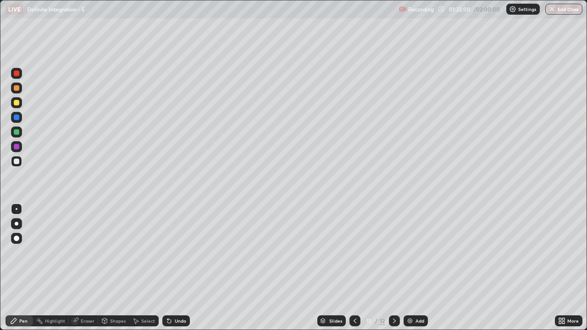
click at [185, 272] on div "Undo" at bounding box center [176, 321] width 28 height 11
click at [146, 272] on div "Select" at bounding box center [148, 321] width 14 height 5
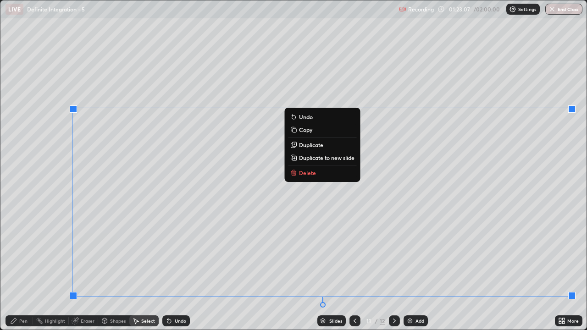
click at [312, 170] on p "Delete" at bounding box center [307, 172] width 17 height 7
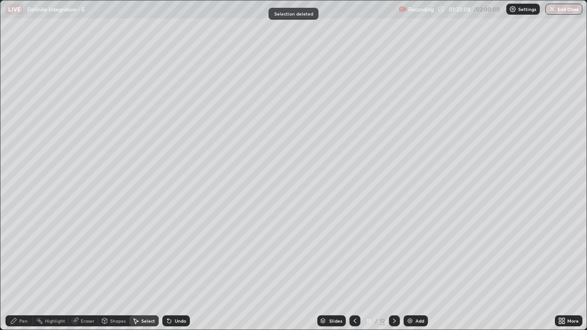
click at [19, 272] on div "Pen" at bounding box center [23, 321] width 8 height 5
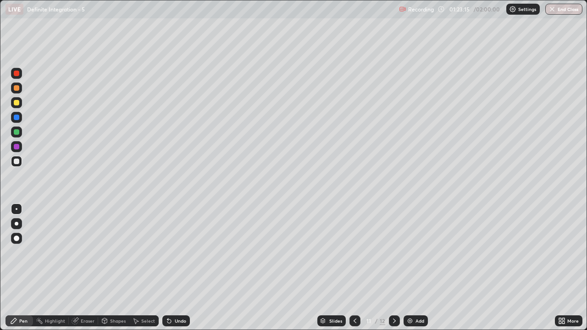
click at [89, 272] on div "Eraser" at bounding box center [88, 321] width 14 height 5
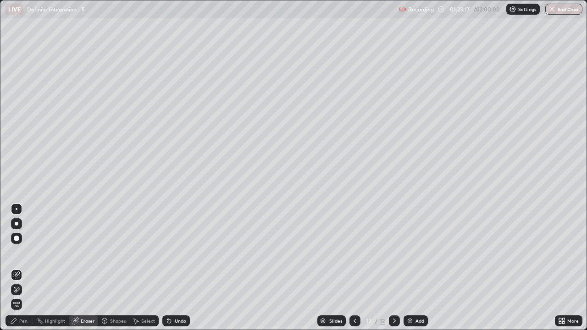
click at [412, 272] on img at bounding box center [410, 321] width 7 height 7
click at [19, 272] on div "Pen" at bounding box center [20, 321] width 28 height 11
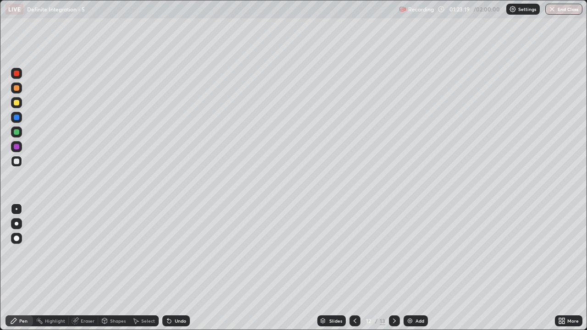
click at [19, 105] on div at bounding box center [17, 103] width 6 height 6
click at [16, 103] on div at bounding box center [17, 103] width 6 height 6
click at [17, 165] on div at bounding box center [16, 161] width 11 height 11
click at [17, 117] on div at bounding box center [17, 118] width 6 height 6
click at [176, 272] on div "Undo" at bounding box center [180, 321] width 11 height 5
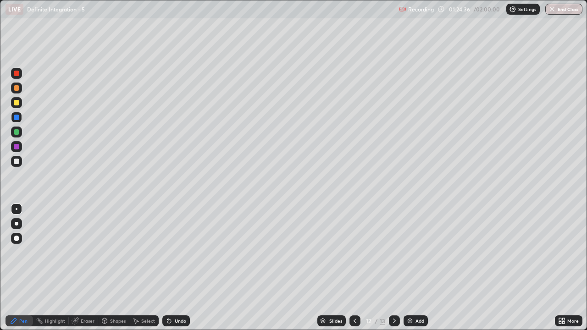
click at [15, 160] on div at bounding box center [17, 162] width 6 height 6
click at [179, 272] on div "Undo" at bounding box center [180, 321] width 11 height 5
click at [175, 272] on div "Undo" at bounding box center [180, 321] width 11 height 5
click at [179, 272] on div "Undo" at bounding box center [180, 321] width 11 height 5
click at [175, 272] on div "Undo" at bounding box center [176, 321] width 28 height 11
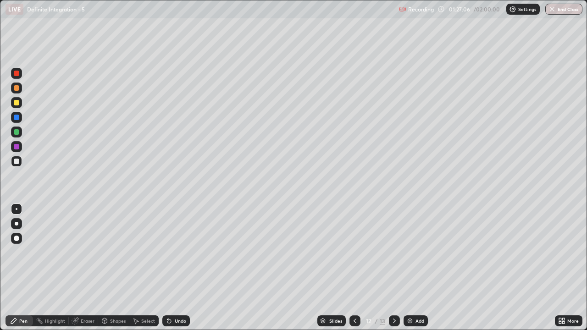
click at [141, 272] on div "Select" at bounding box center [148, 321] width 14 height 5
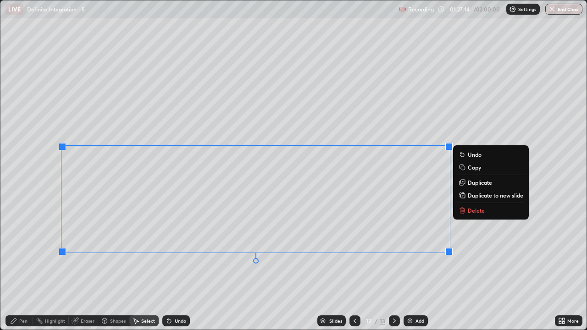
click at [429, 272] on div "0 ° Undo Copy Duplicate Duplicate to new slide Delete" at bounding box center [293, 164] width 586 height 329
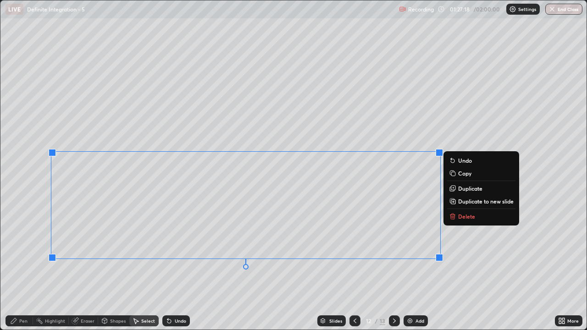
click at [21, 272] on div "Pen" at bounding box center [23, 321] width 8 height 5
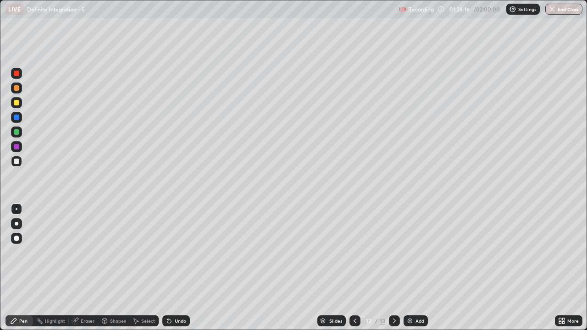
click at [416, 272] on div "Add" at bounding box center [420, 321] width 9 height 5
click at [15, 105] on div at bounding box center [17, 103] width 6 height 6
click at [559, 272] on icon at bounding box center [560, 319] width 2 height 2
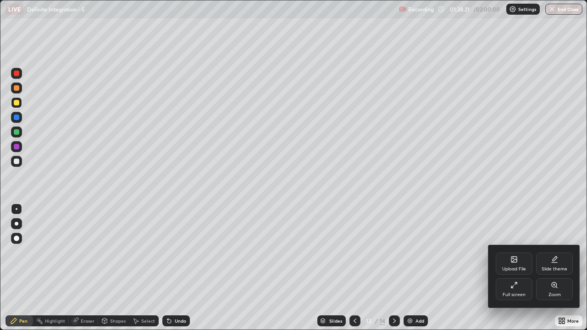
click at [514, 272] on div "Full screen" at bounding box center [514, 295] width 23 height 5
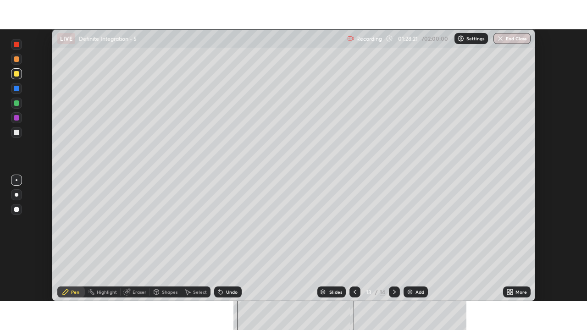
scroll to position [45611, 45296]
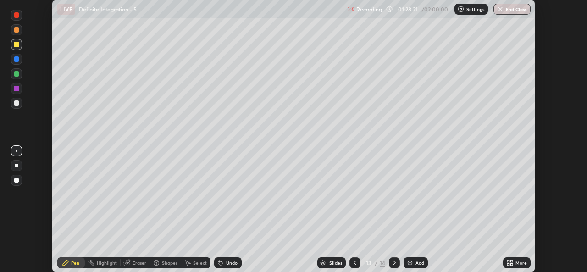
click at [519, 262] on div "More" at bounding box center [521, 263] width 11 height 5
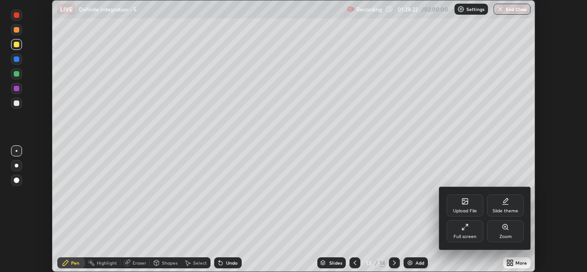
click at [472, 234] on div "Full screen" at bounding box center [465, 236] width 23 height 5
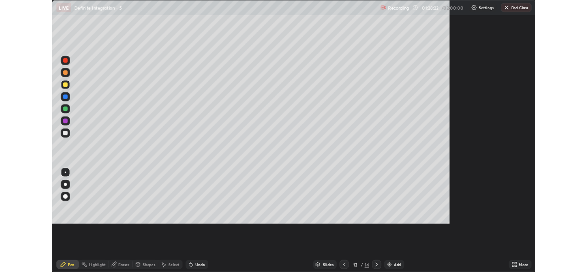
scroll to position [330, 587]
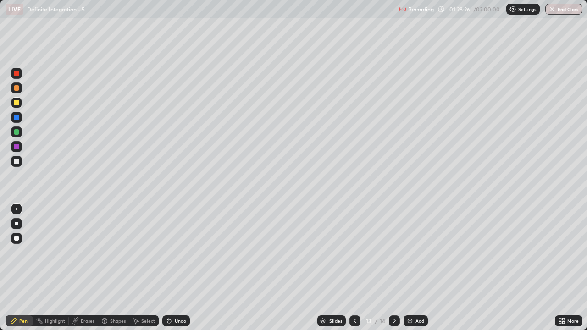
click at [18, 160] on div at bounding box center [17, 162] width 6 height 6
click at [354, 272] on icon at bounding box center [354, 321] width 7 height 7
click at [391, 272] on icon at bounding box center [394, 321] width 7 height 7
click at [353, 272] on icon at bounding box center [354, 321] width 7 height 7
click at [394, 272] on icon at bounding box center [394, 321] width 7 height 7
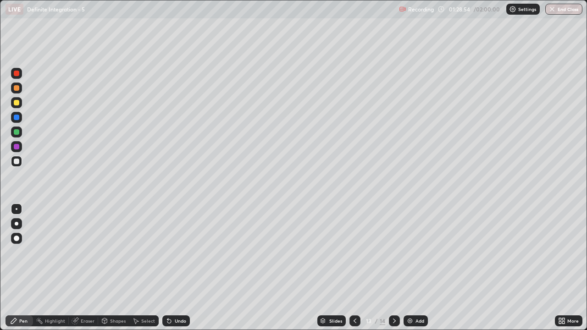
click at [16, 106] on div at bounding box center [16, 102] width 11 height 11
click at [177, 272] on div "Undo" at bounding box center [180, 321] width 11 height 5
click at [173, 272] on div "Undo" at bounding box center [176, 321] width 28 height 11
click at [172, 272] on div "Undo" at bounding box center [176, 321] width 28 height 11
click at [26, 272] on div "Pen" at bounding box center [23, 321] width 8 height 5
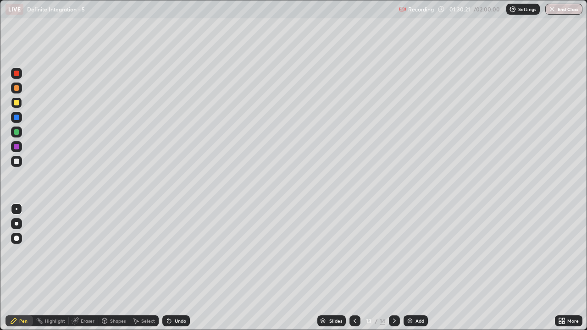
click at [13, 162] on div at bounding box center [16, 161] width 11 height 11
click at [91, 272] on div "Eraser" at bounding box center [88, 321] width 14 height 5
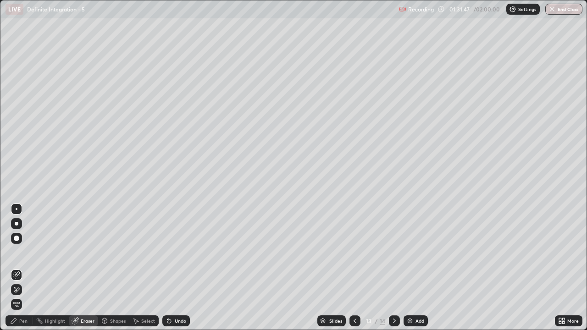
click at [150, 272] on div "Select" at bounding box center [148, 321] width 14 height 5
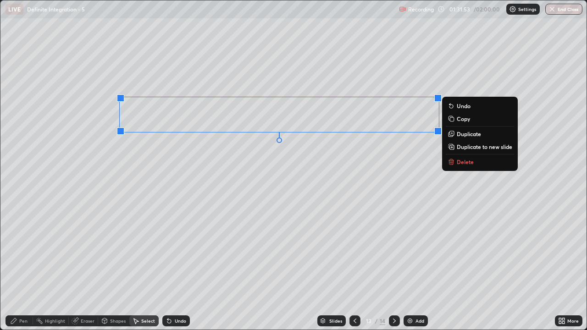
click at [461, 162] on p "Delete" at bounding box center [465, 161] width 17 height 7
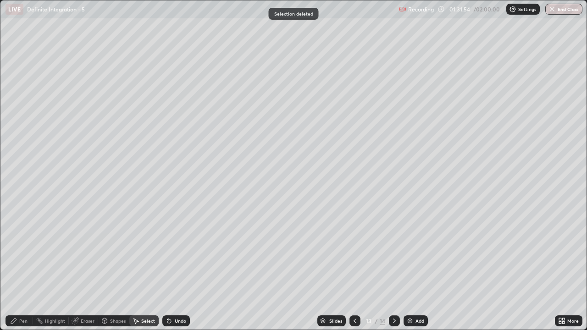
click at [25, 272] on div "Pen" at bounding box center [23, 321] width 8 height 5
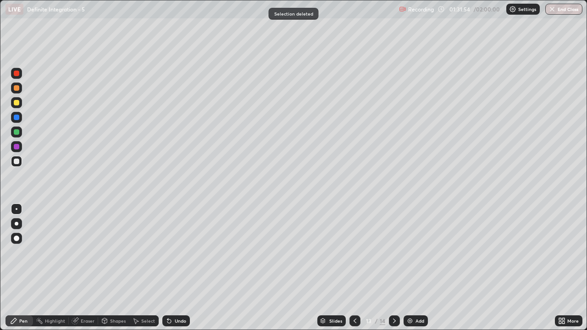
click at [19, 165] on div at bounding box center [16, 161] width 11 height 11
click at [91, 272] on div "Eraser" at bounding box center [88, 321] width 14 height 5
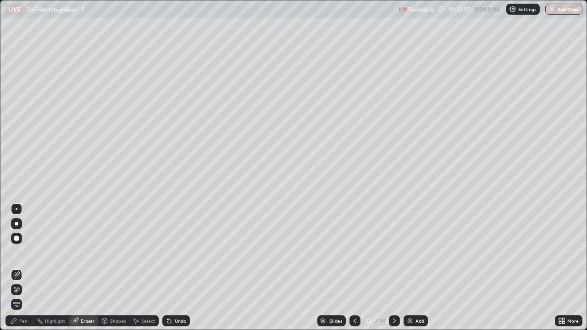
click at [13, 272] on icon at bounding box center [14, 321] width 6 height 6
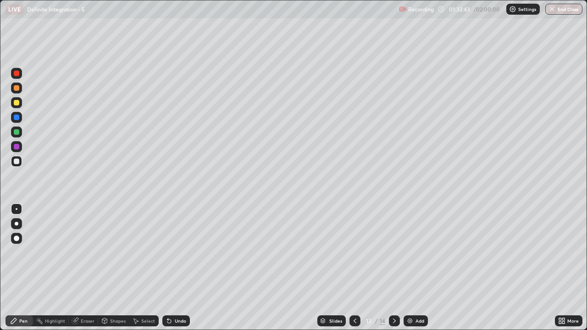
click at [168, 272] on icon at bounding box center [169, 322] width 4 height 4
click at [89, 272] on div "Eraser" at bounding box center [88, 321] width 14 height 5
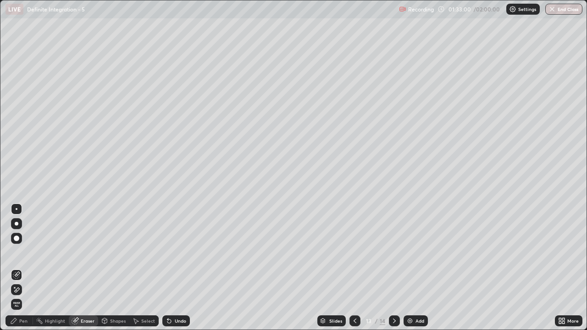
click at [25, 272] on div "Pen" at bounding box center [23, 321] width 8 height 5
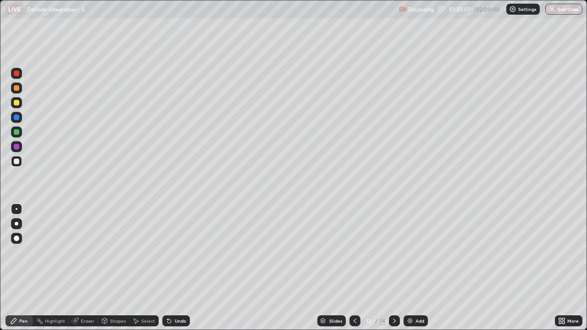
click at [358, 272] on div at bounding box center [355, 321] width 11 height 11
click at [395, 272] on icon at bounding box center [394, 321] width 7 height 7
click at [354, 272] on icon at bounding box center [354, 321] width 7 height 7
click at [395, 272] on icon at bounding box center [394, 321] width 7 height 7
click at [394, 272] on icon at bounding box center [394, 321] width 3 height 5
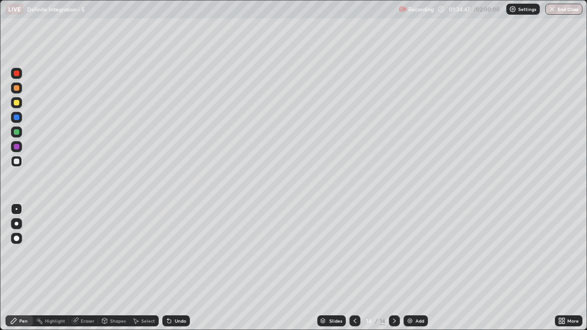
click at [357, 272] on div at bounding box center [355, 321] width 11 height 18
click at [14, 101] on div at bounding box center [17, 103] width 6 height 6
click at [394, 272] on icon at bounding box center [394, 321] width 7 height 7
click at [357, 272] on icon at bounding box center [354, 321] width 7 height 7
click at [81, 272] on div "Eraser" at bounding box center [88, 321] width 14 height 5
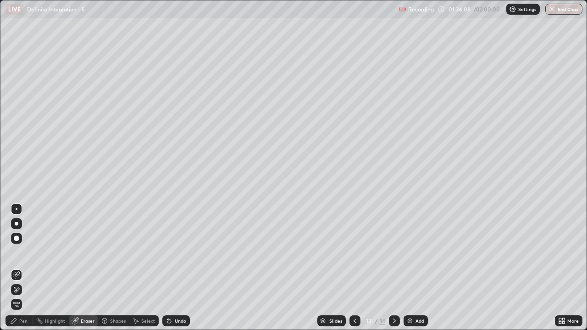
click at [89, 272] on div "Eraser" at bounding box center [83, 321] width 29 height 11
click at [21, 272] on div "Pen" at bounding box center [23, 321] width 8 height 5
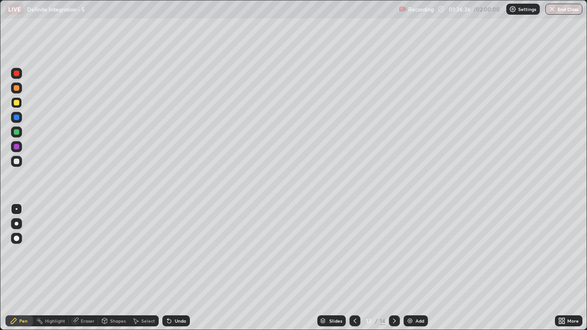
click at [393, 272] on div at bounding box center [394, 321] width 11 height 11
click at [17, 105] on div at bounding box center [17, 103] width 6 height 6
click at [16, 160] on div at bounding box center [17, 162] width 6 height 6
click at [175, 272] on div "Undo" at bounding box center [180, 321] width 11 height 5
click at [18, 272] on div "Pen" at bounding box center [20, 321] width 28 height 11
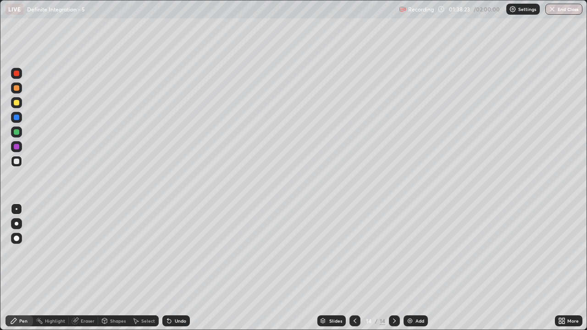
click at [16, 117] on div at bounding box center [17, 118] width 6 height 6
click at [18, 134] on div at bounding box center [17, 132] width 6 height 6
click at [16, 162] on div at bounding box center [17, 162] width 6 height 6
click at [20, 131] on div at bounding box center [16, 132] width 11 height 11
click at [86, 272] on div "Eraser" at bounding box center [88, 321] width 14 height 5
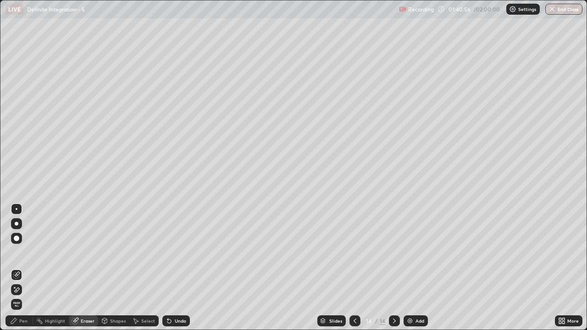
click at [26, 272] on div "Pen" at bounding box center [23, 321] width 8 height 5
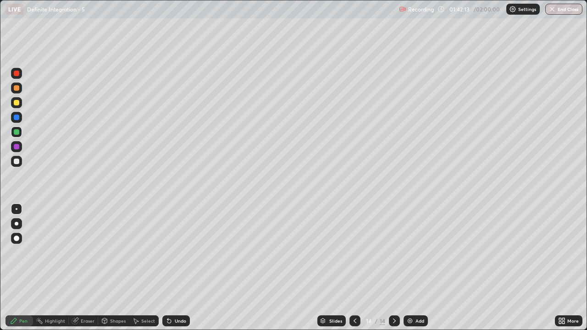
click at [410, 272] on img at bounding box center [410, 321] width 7 height 7
click at [15, 103] on div at bounding box center [17, 103] width 6 height 6
click at [17, 162] on div at bounding box center [17, 162] width 6 height 6
click at [168, 272] on icon at bounding box center [169, 322] width 4 height 4
click at [166, 272] on icon at bounding box center [169, 321] width 7 height 7
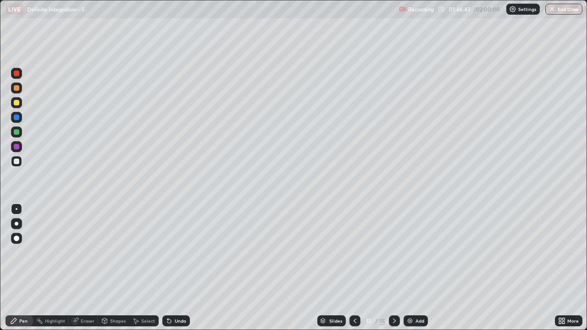
click at [419, 272] on div "Add" at bounding box center [420, 321] width 9 height 5
click at [16, 102] on div at bounding box center [17, 103] width 6 height 6
click at [17, 166] on div at bounding box center [16, 161] width 11 height 11
click at [180, 272] on div "Undo" at bounding box center [180, 321] width 11 height 5
click at [177, 272] on div "Undo" at bounding box center [180, 321] width 11 height 5
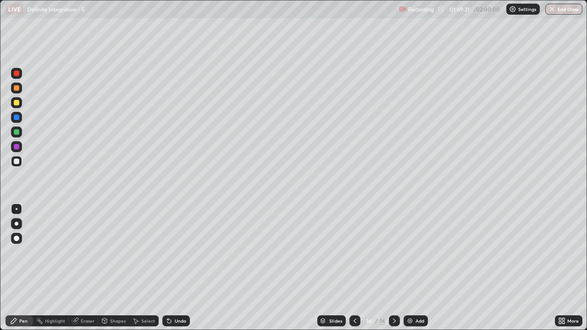
click at [176, 272] on div "Undo" at bounding box center [180, 321] width 11 height 5
click at [354, 272] on icon at bounding box center [354, 321] width 7 height 7
click at [394, 272] on icon at bounding box center [394, 321] width 7 height 7
click at [354, 272] on icon at bounding box center [354, 321] width 7 height 7
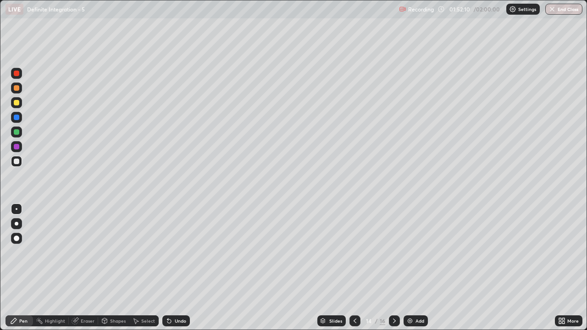
click at [393, 272] on icon at bounding box center [394, 321] width 7 height 7
click at [394, 272] on icon at bounding box center [394, 321] width 3 height 5
click at [393, 272] on icon at bounding box center [394, 321] width 3 height 5
click at [394, 272] on icon at bounding box center [394, 321] width 7 height 7
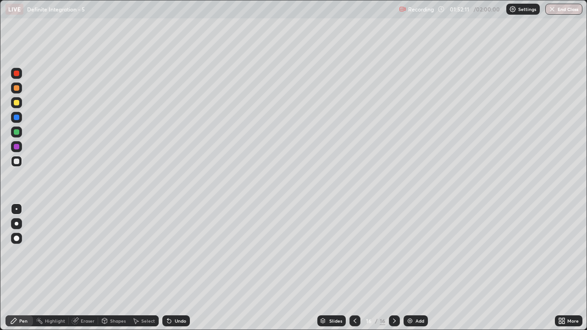
click at [392, 272] on icon at bounding box center [394, 321] width 7 height 7
click at [563, 12] on button "End Class" at bounding box center [564, 9] width 37 height 11
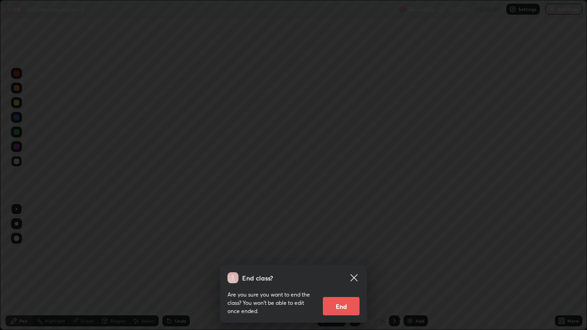
click at [340, 272] on button "End" at bounding box center [341, 306] width 37 height 18
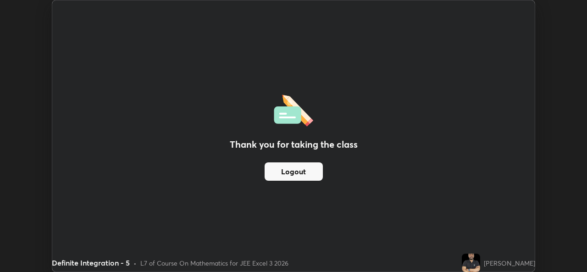
scroll to position [45611, 45296]
